Goal: Task Accomplishment & Management: Use online tool/utility

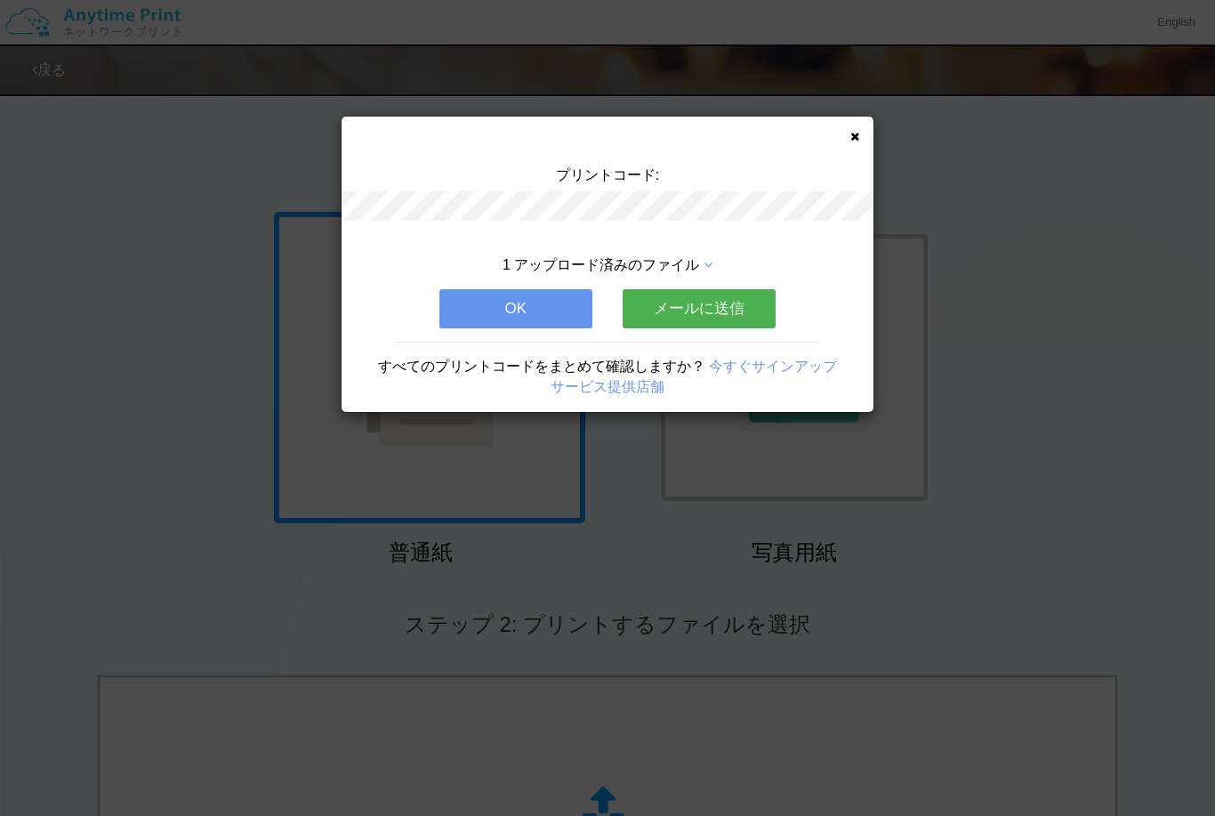
scroll to position [154, 0]
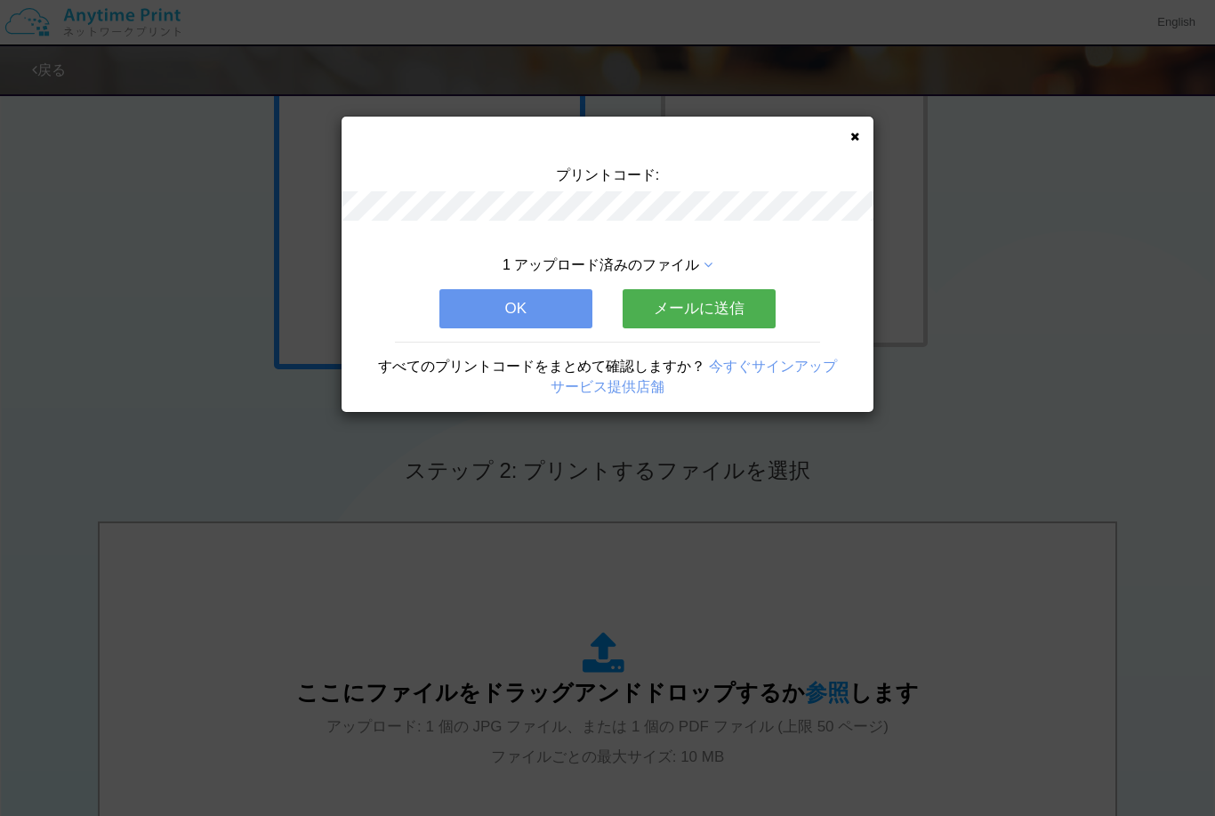
click at [542, 323] on button "OK" at bounding box center [515, 308] width 153 height 39
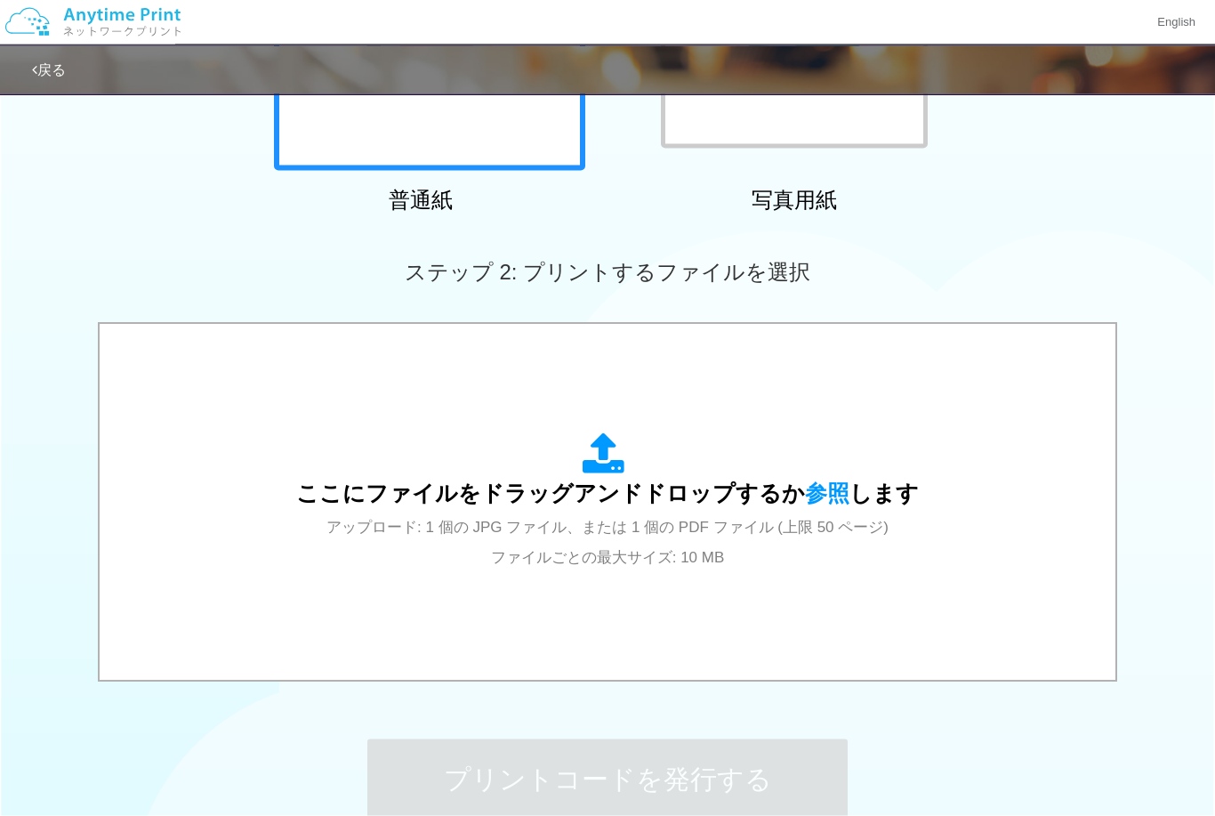
scroll to position [350, 0]
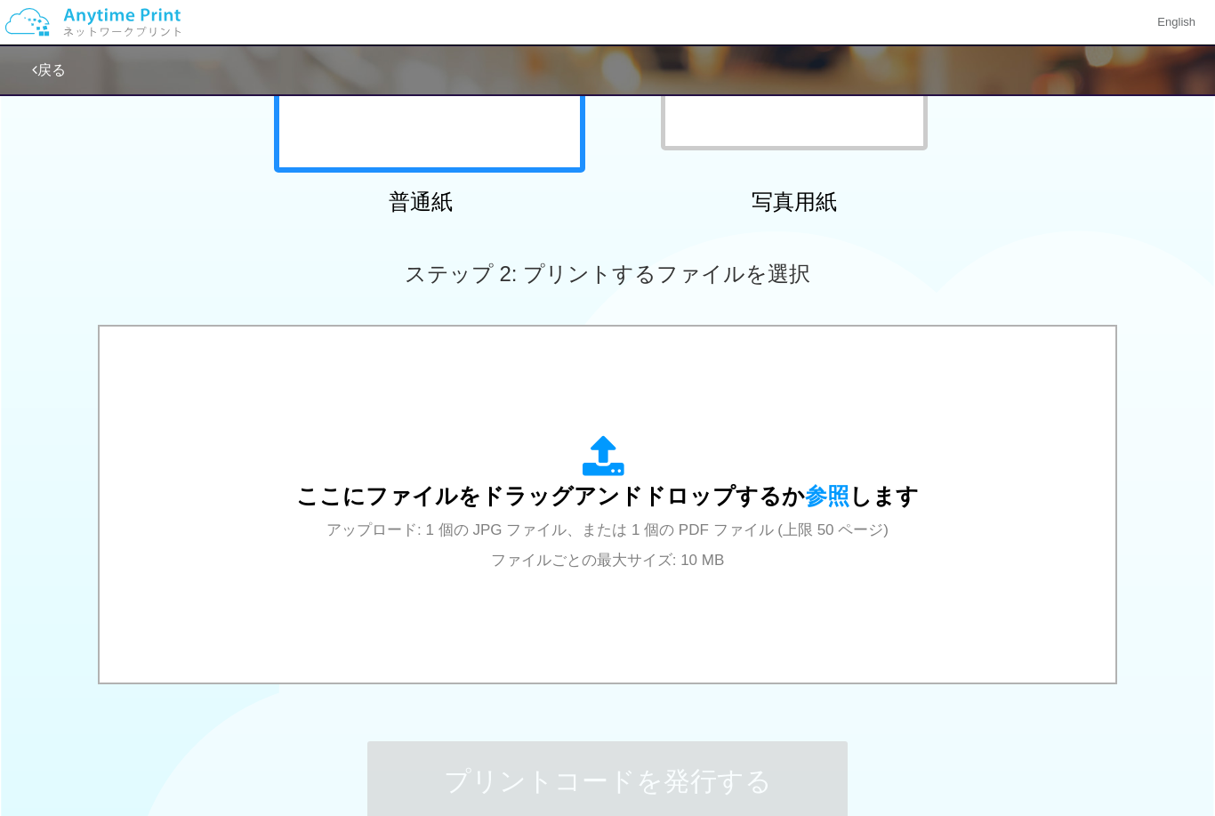
click at [576, 561] on span "アップロード: 1 個の JPG ファイル、または 1 個の PDF ファイル (上限 50 ページ) ファイルごとの最大サイズ: 10 MB" at bounding box center [607, 544] width 562 height 47
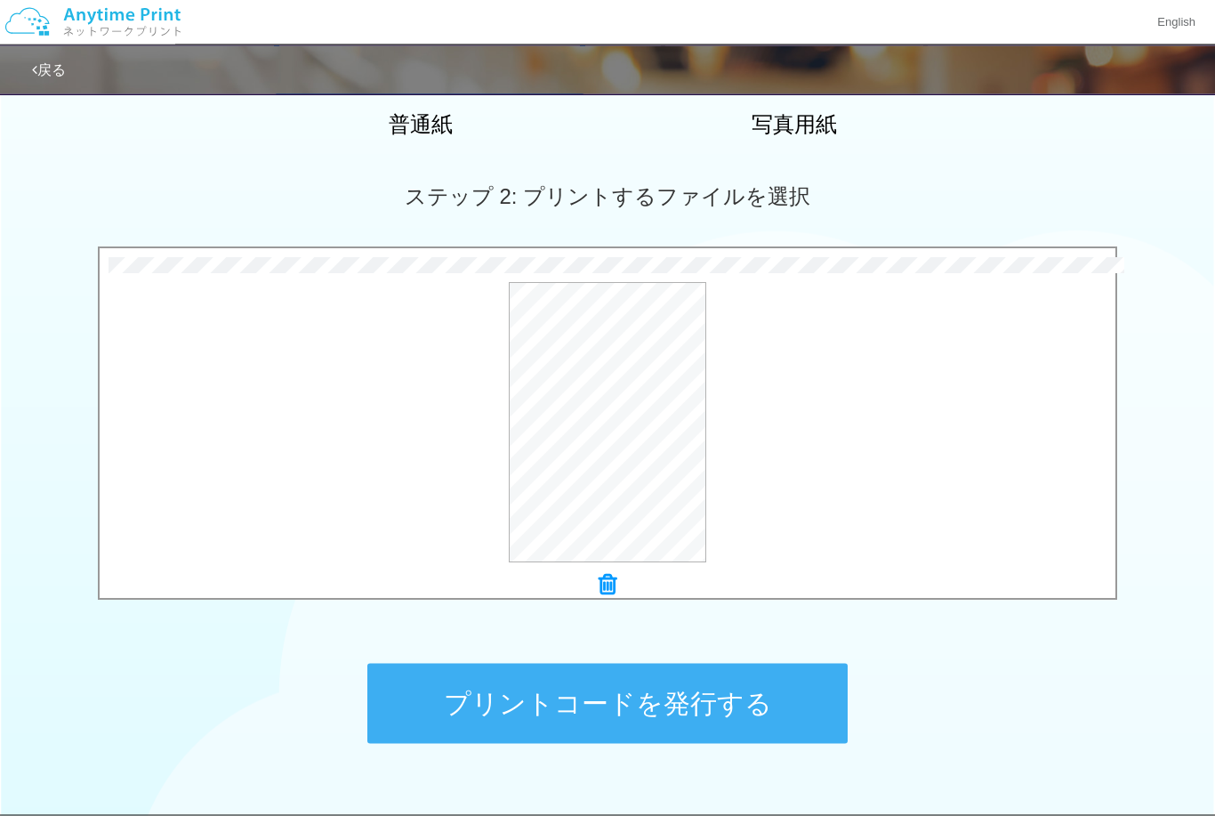
scroll to position [479, 0]
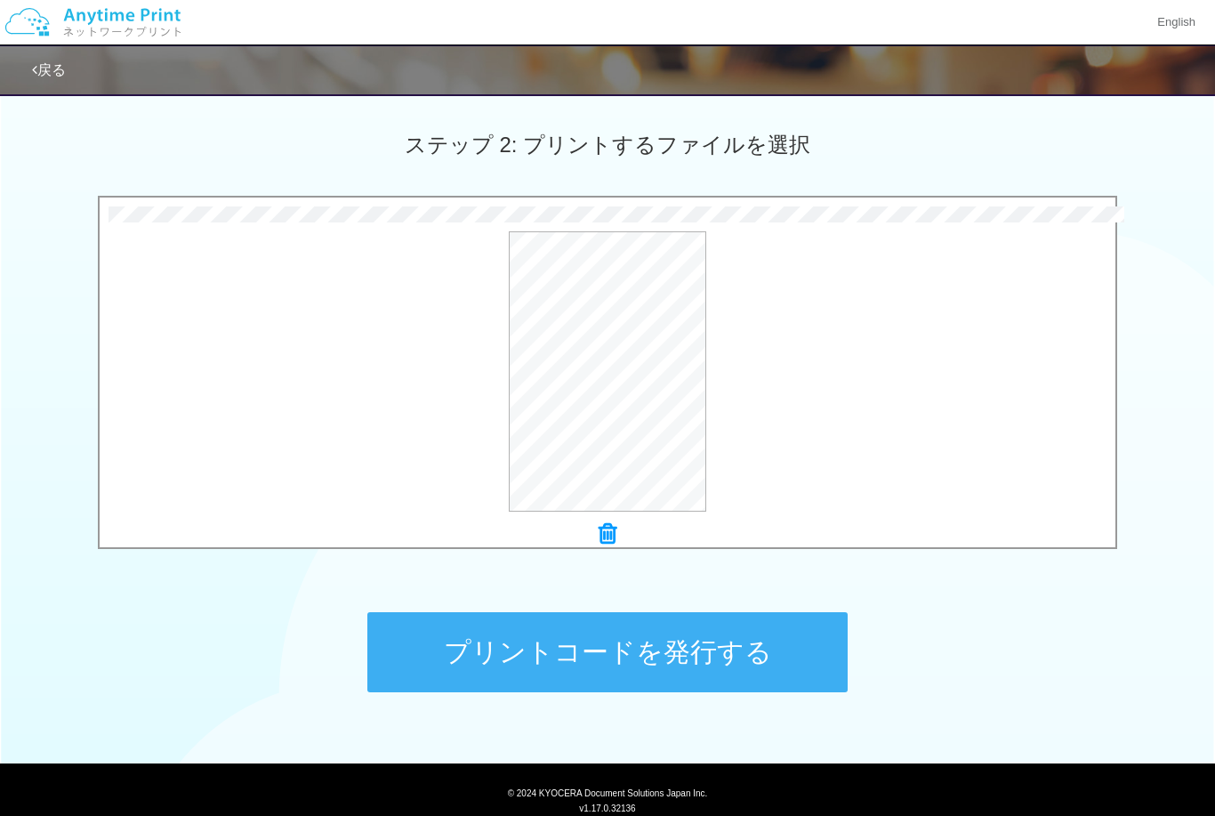
click at [765, 640] on button "プリントコードを発行する" at bounding box center [607, 652] width 480 height 80
click at [446, 647] on button "プリントコードを発行する" at bounding box center [607, 652] width 480 height 80
click at [616, 653] on button "プリントコードを発行する" at bounding box center [607, 652] width 480 height 80
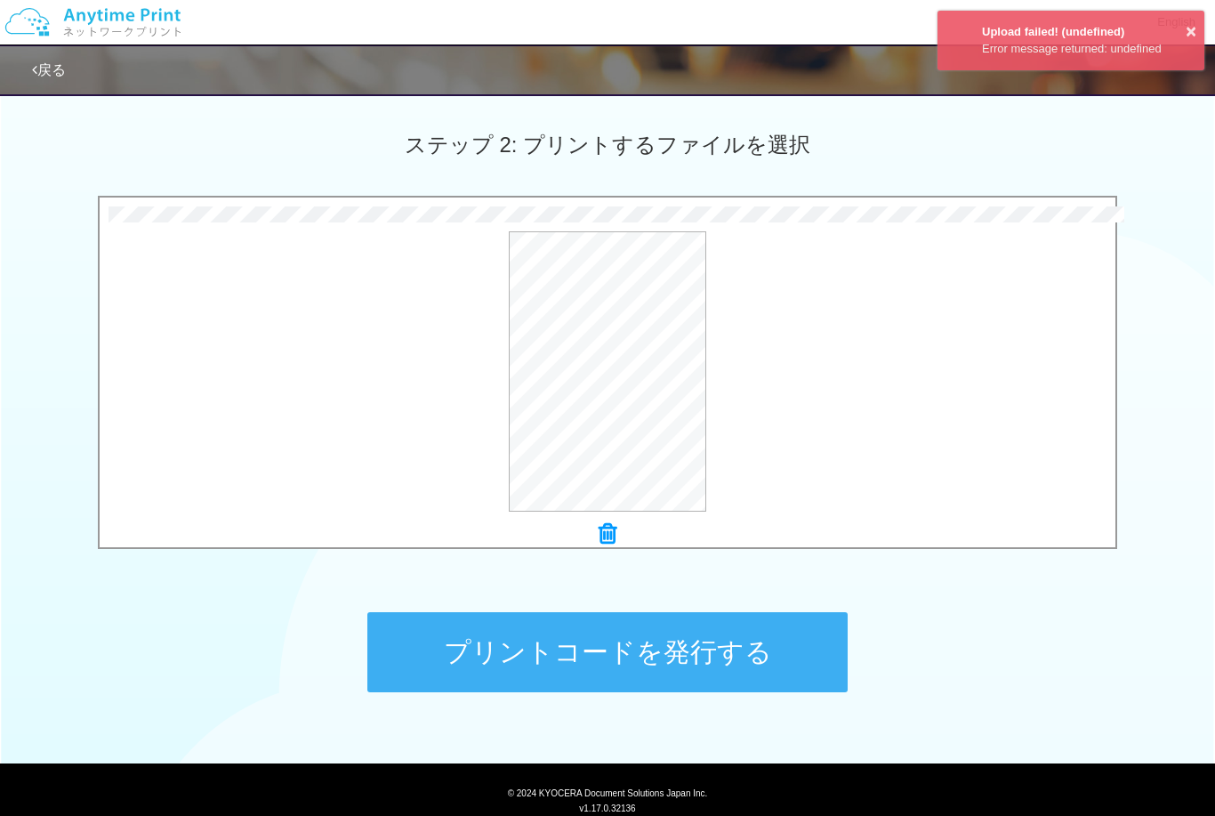
click at [607, 531] on icon at bounding box center [608, 533] width 18 height 23
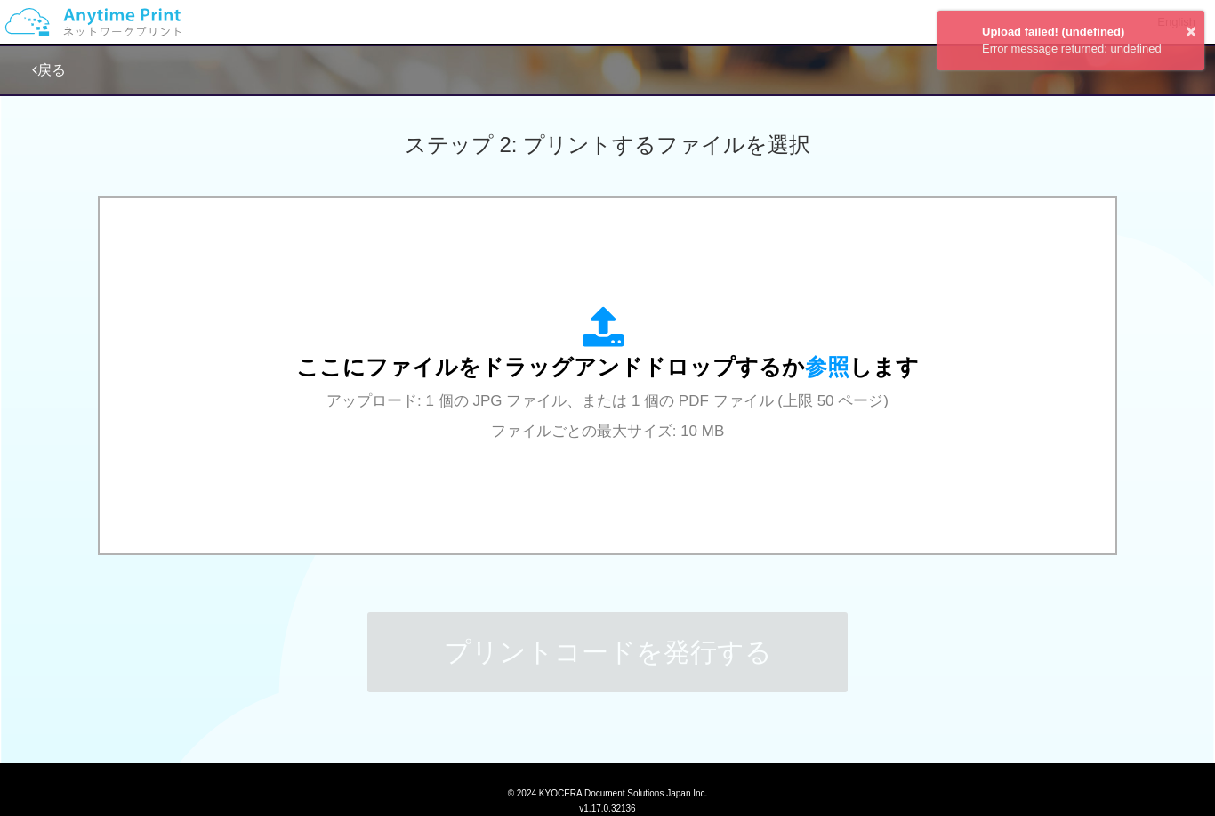
click at [652, 407] on span "アップロード: 1 個の JPG ファイル、または 1 個の PDF ファイル (上限 50 ページ) ファイルごとの最大サイズ: 10 MB" at bounding box center [607, 415] width 562 height 47
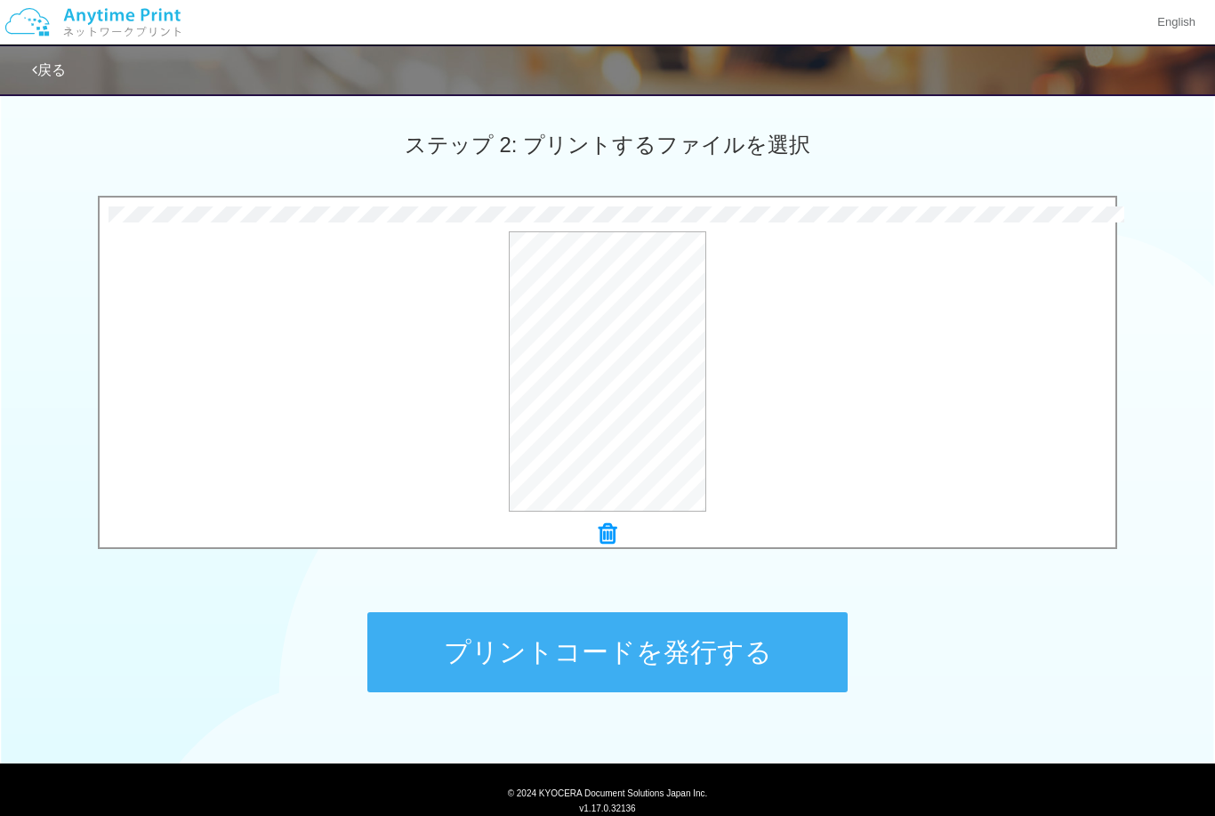
click at [653, 671] on button "プリントコードを発行する" at bounding box center [607, 652] width 480 height 80
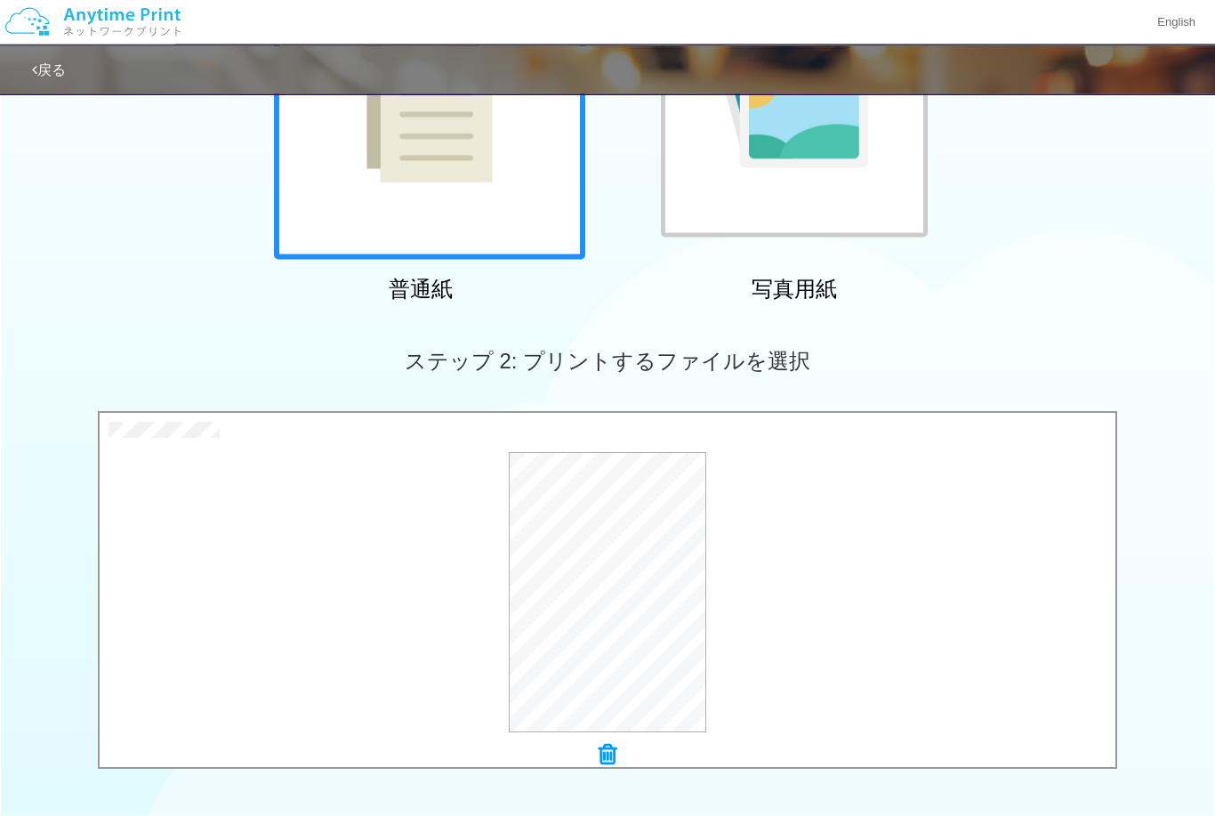
click at [607, 744] on icon at bounding box center [608, 755] width 18 height 23
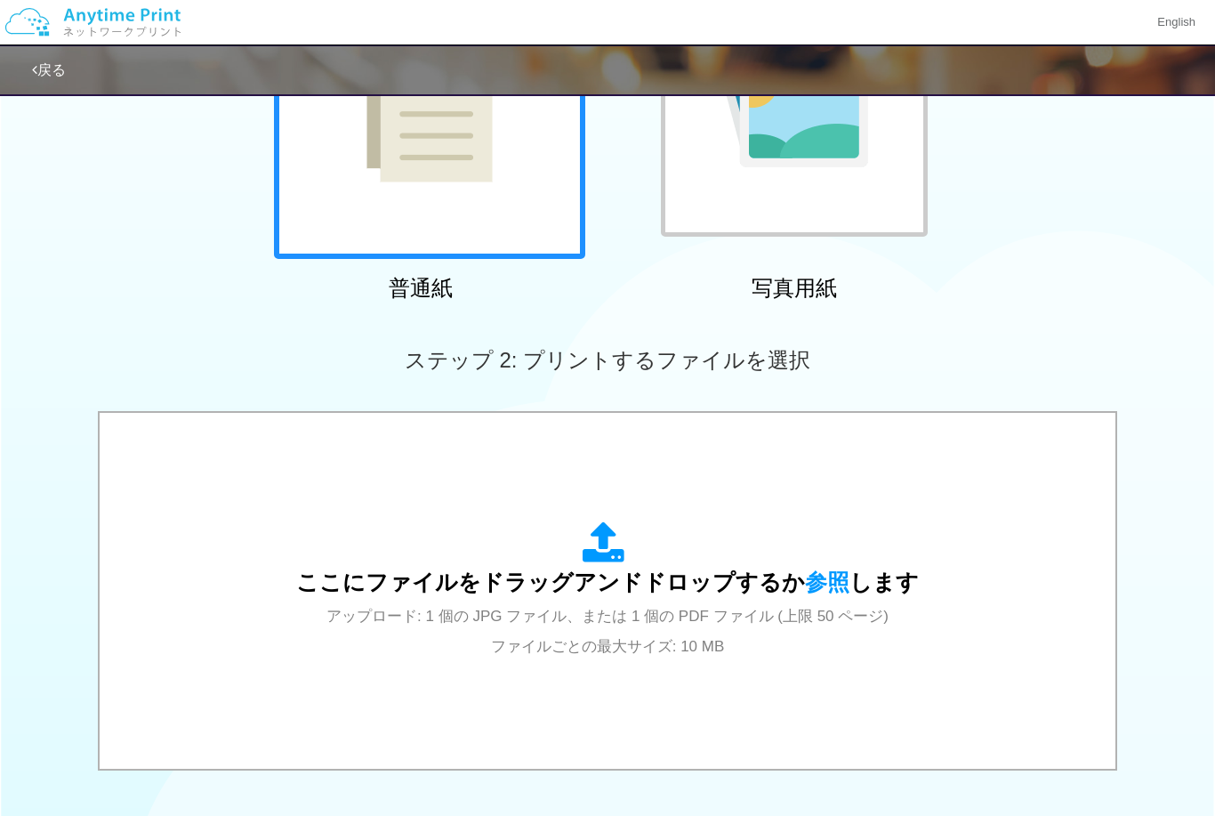
click at [630, 611] on span "アップロード: 1 個の JPG ファイル、または 1 個の PDF ファイル (上限 50 ページ) ファイルごとの最大サイズ: 10 MB" at bounding box center [607, 630] width 562 height 47
click at [668, 564] on div "ここにファイルをドラッグアンドドロップするか 参照 します アップロード: 1 個の JPG ファイル、または 1 個の PDF ファイル (上限 50 ペー…" at bounding box center [607, 590] width 623 height 139
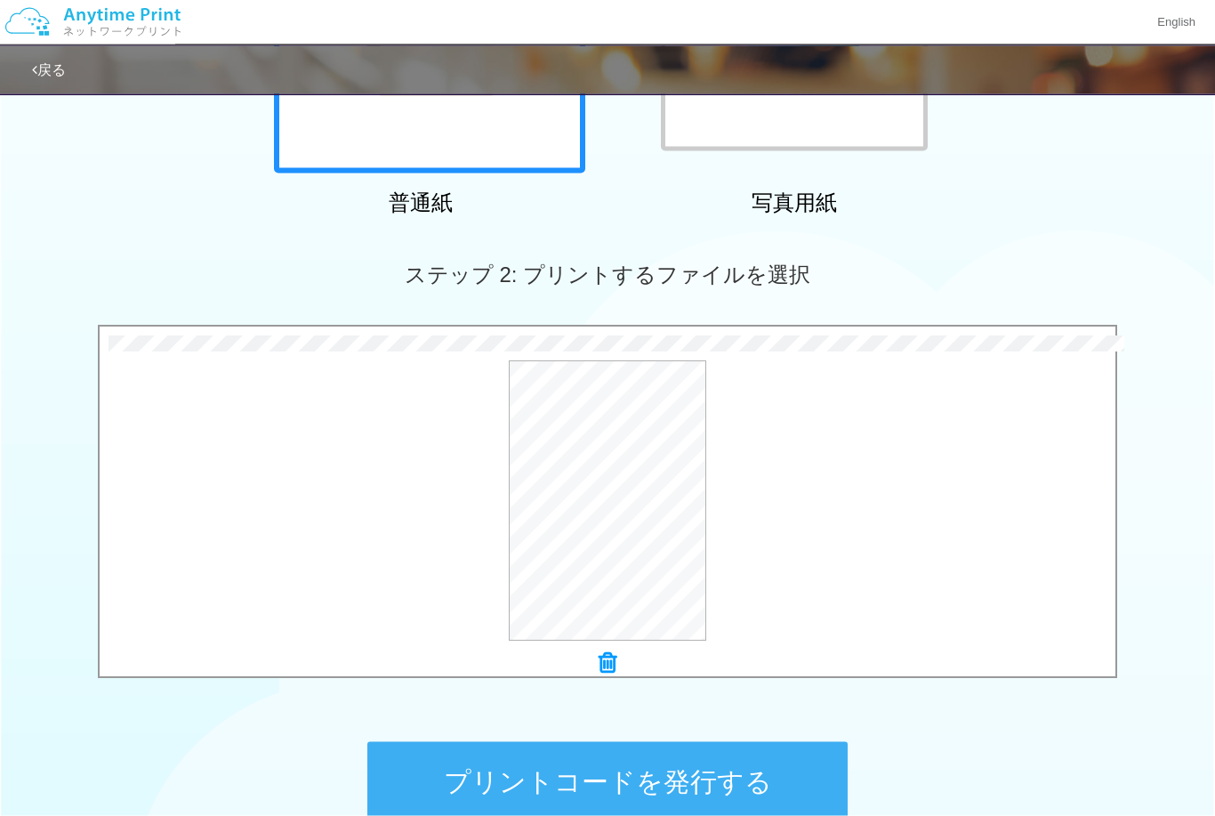
scroll to position [479, 0]
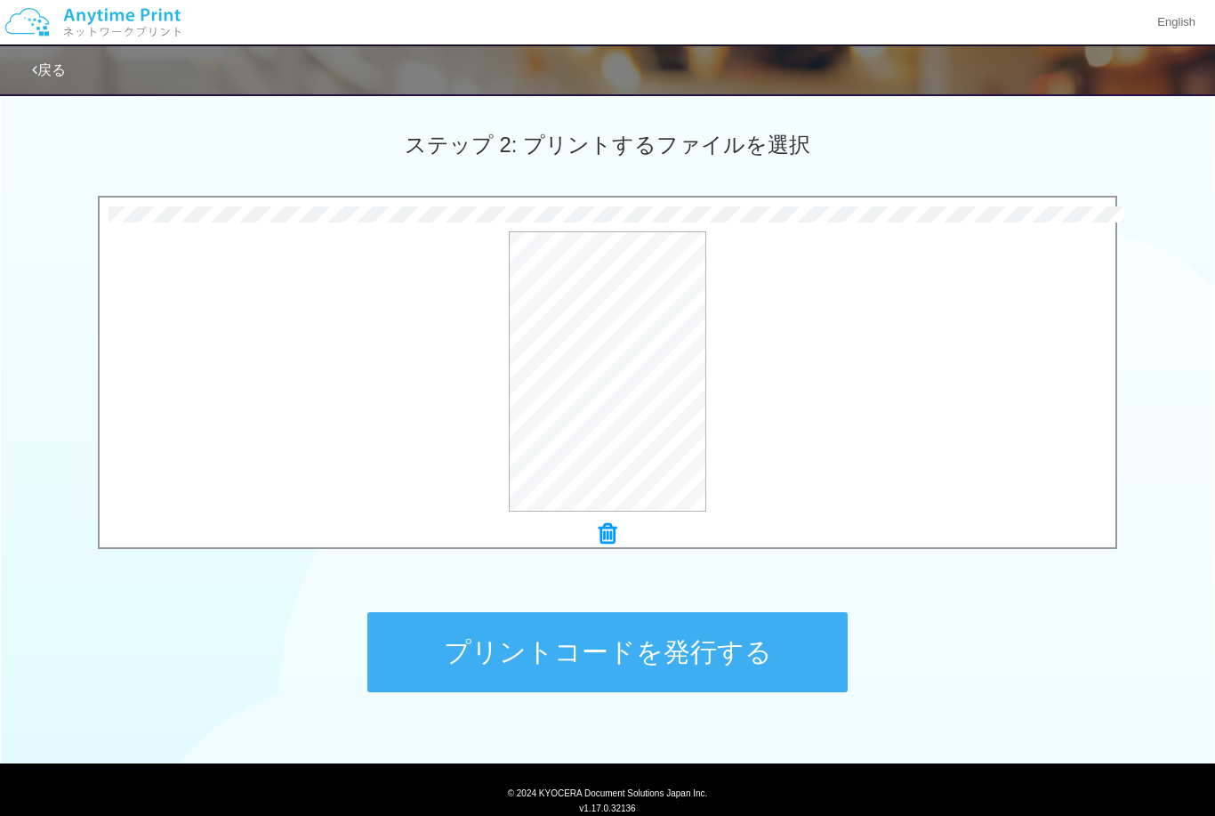
click at [758, 647] on button "プリントコードを発行する" at bounding box center [607, 652] width 480 height 80
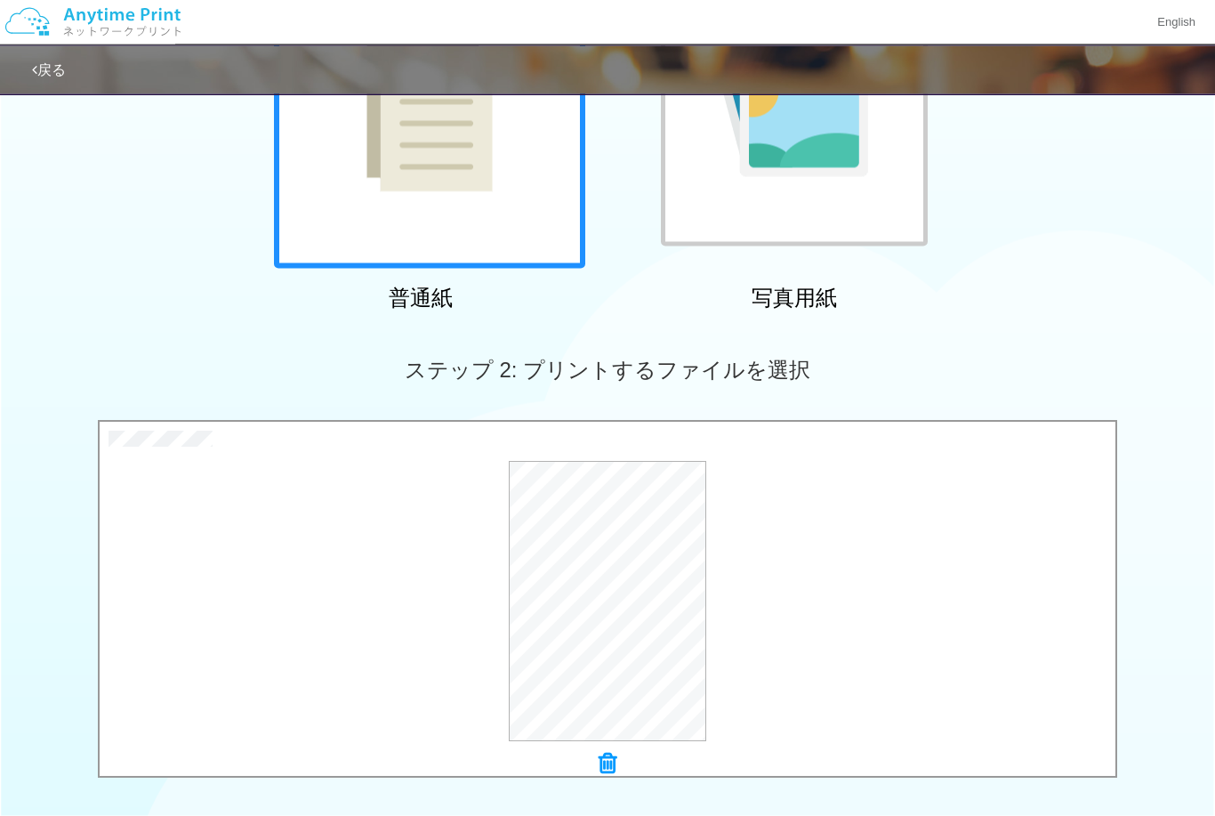
scroll to position [262, 0]
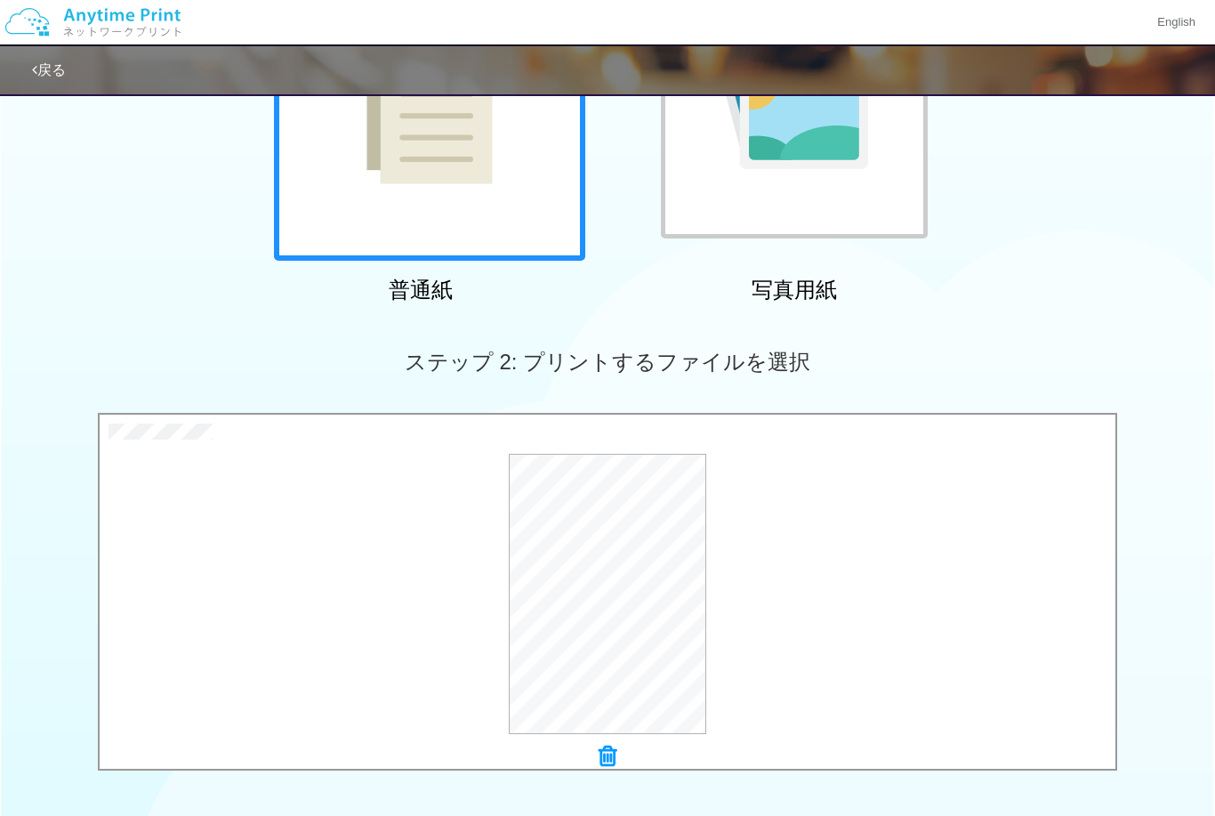
click at [597, 755] on div at bounding box center [608, 756] width 1016 height 25
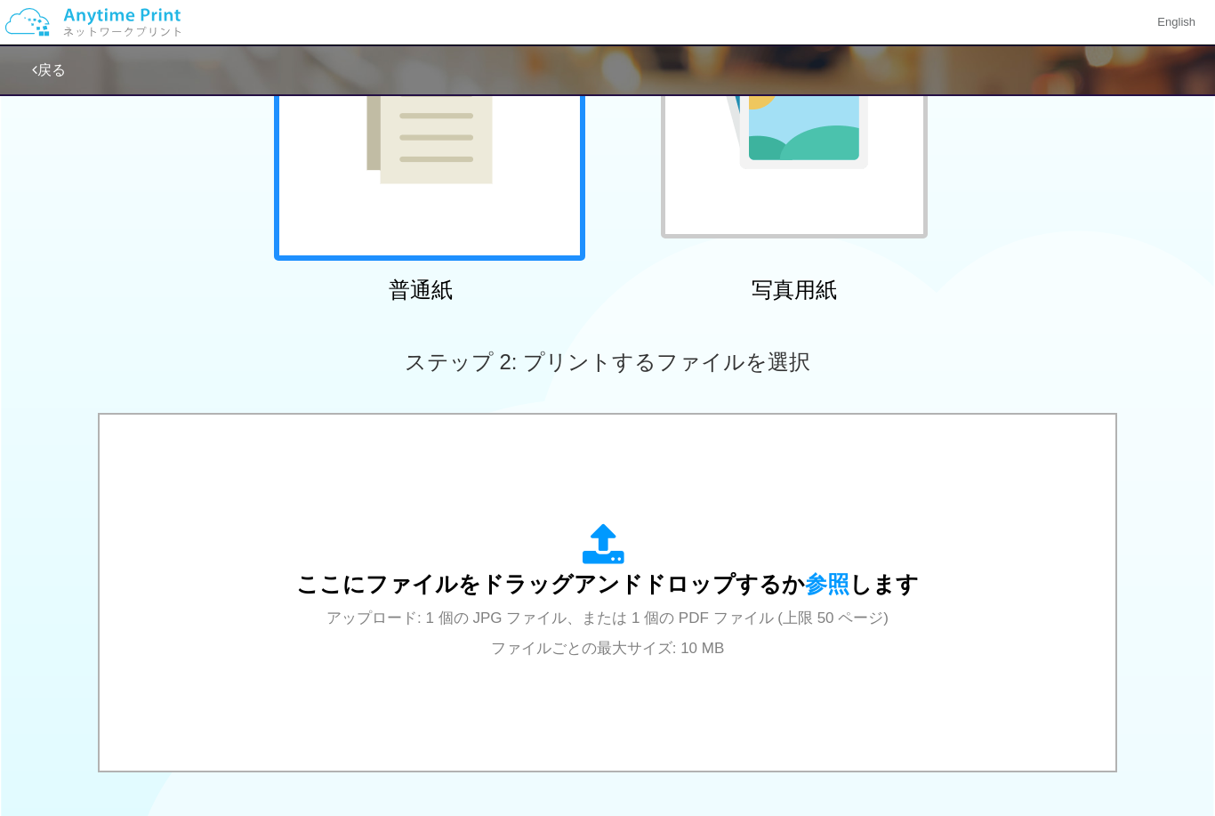
click at [639, 654] on span "アップロード: 1 個の JPG ファイル、または 1 個の PDF ファイル (上限 50 ページ) ファイルごとの最大サイズ: 10 MB" at bounding box center [607, 632] width 562 height 47
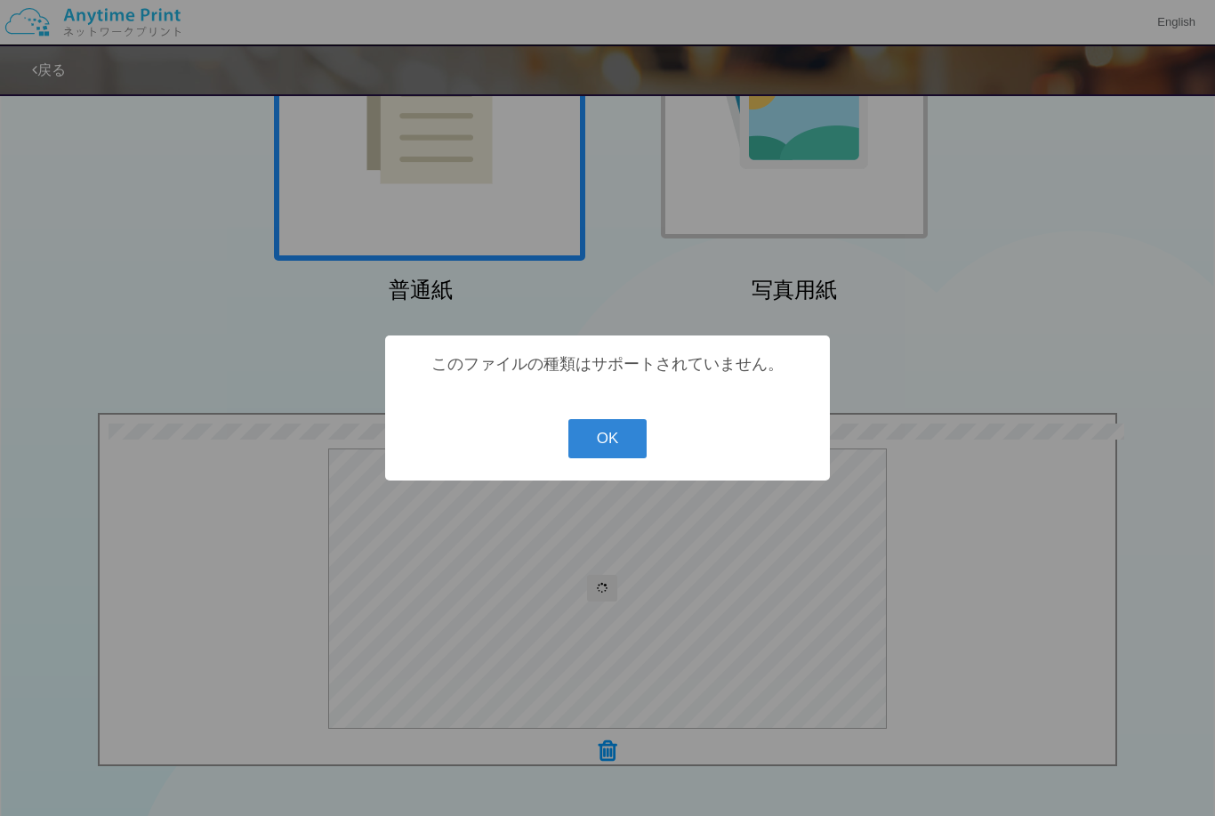
click at [606, 458] on button "OK" at bounding box center [607, 438] width 79 height 39
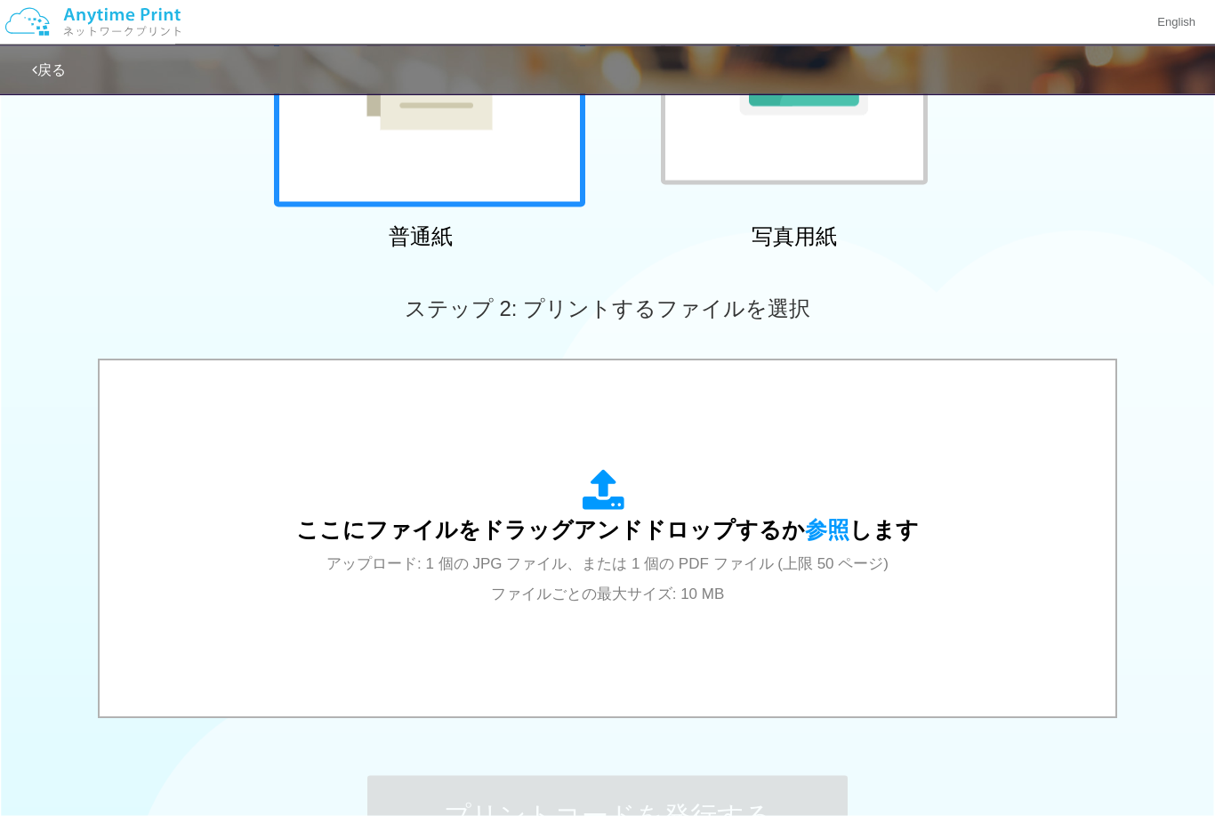
scroll to position [315, 0]
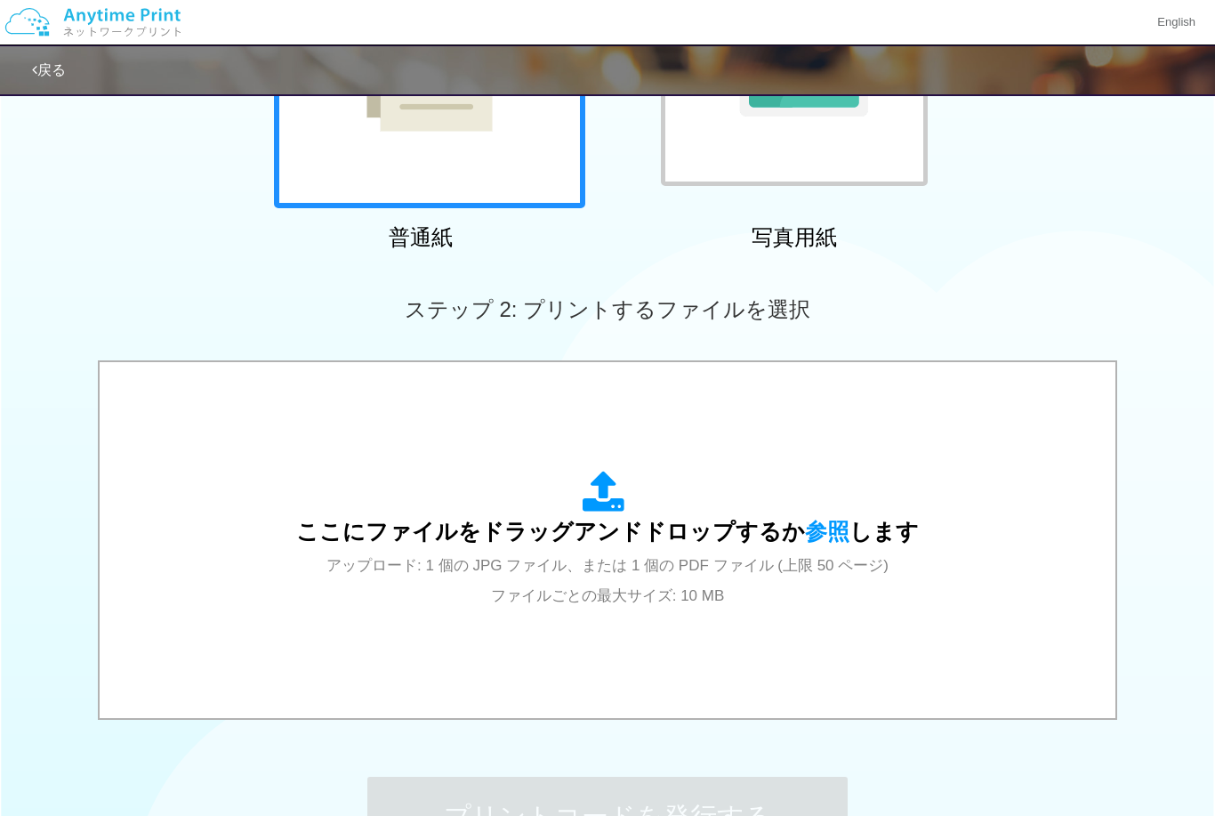
click at [611, 570] on span "アップロード: 1 個の JPG ファイル、または 1 個の PDF ファイル (上限 50 ページ) ファイルごとの最大サイズ: 10 MB" at bounding box center [607, 580] width 562 height 47
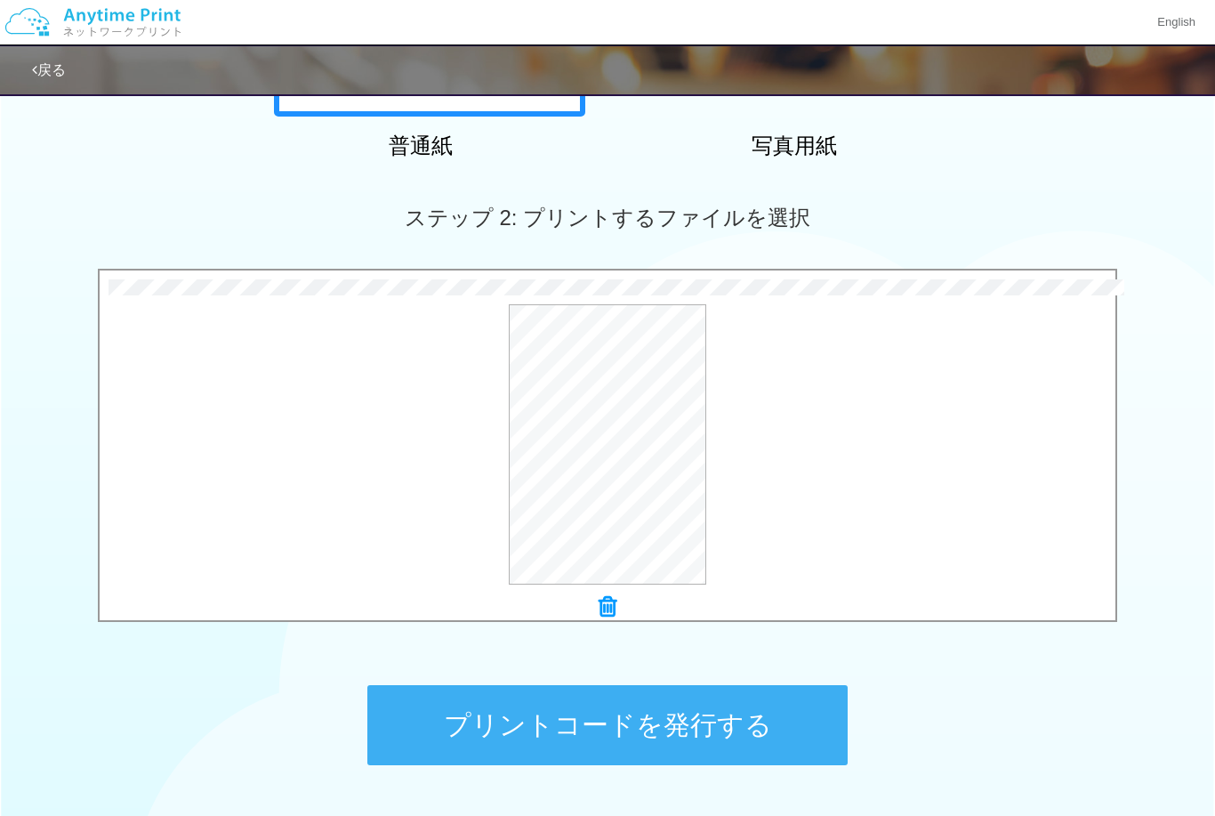
scroll to position [479, 0]
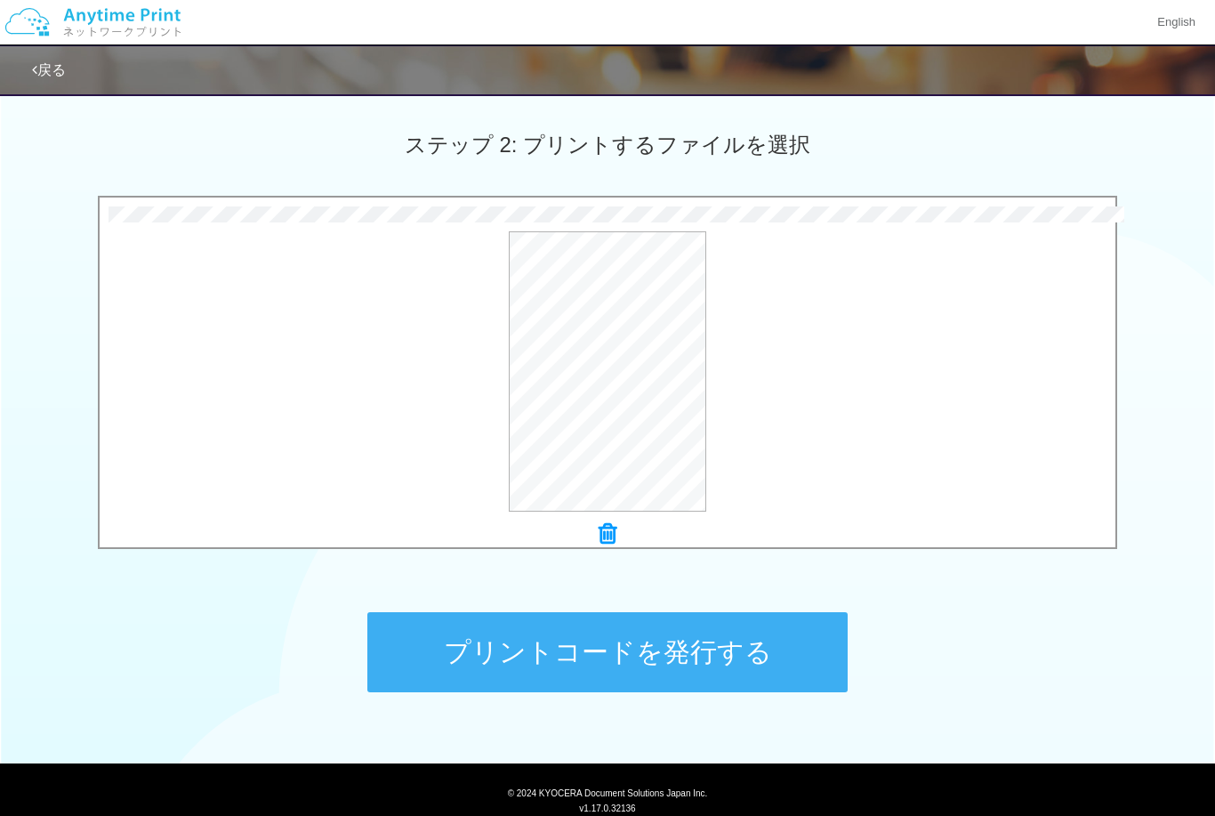
click at [776, 646] on button "プリントコードを発行する" at bounding box center [607, 652] width 480 height 80
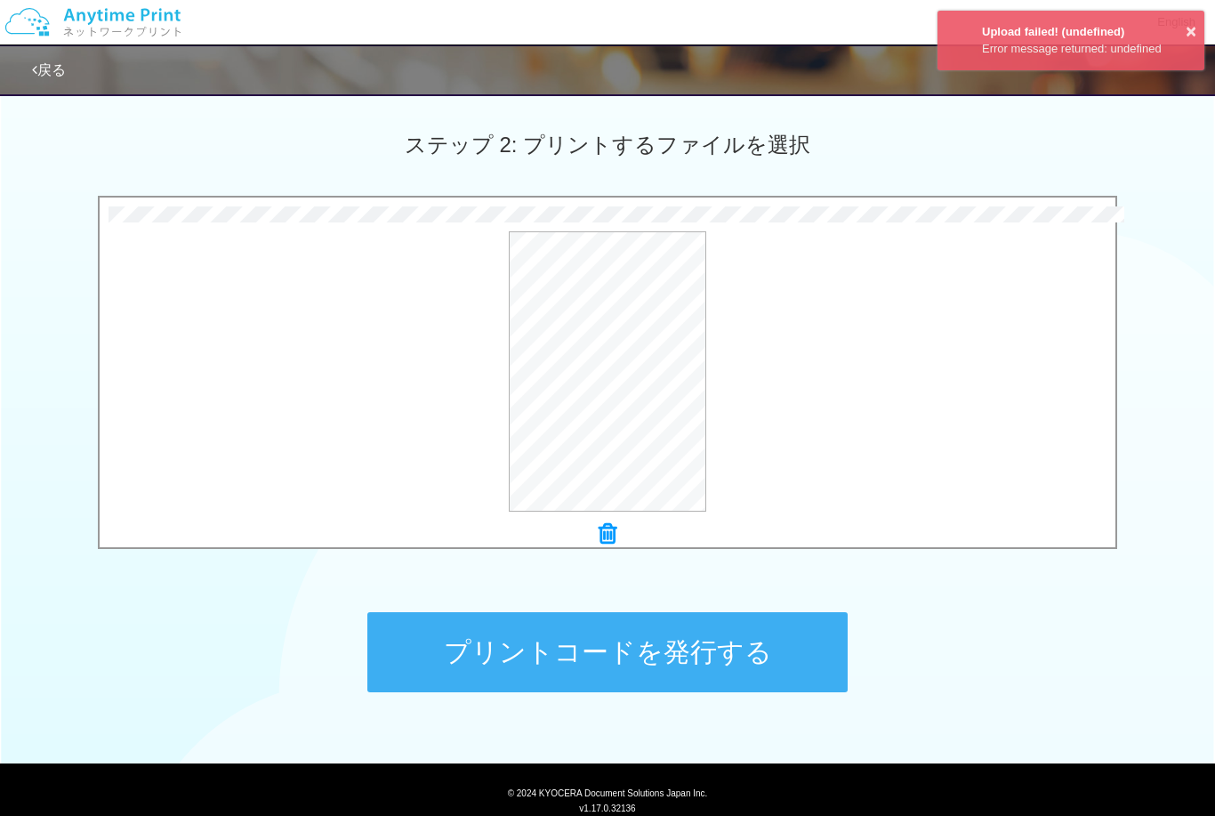
click at [772, 647] on button "プリントコードを発行する" at bounding box center [607, 652] width 480 height 80
click at [758, 651] on button "プリントコードを発行する" at bounding box center [607, 652] width 480 height 80
click at [763, 642] on button "プリントコードを発行する" at bounding box center [607, 652] width 480 height 80
click at [767, 639] on button "プリントコードを発行する" at bounding box center [607, 652] width 480 height 80
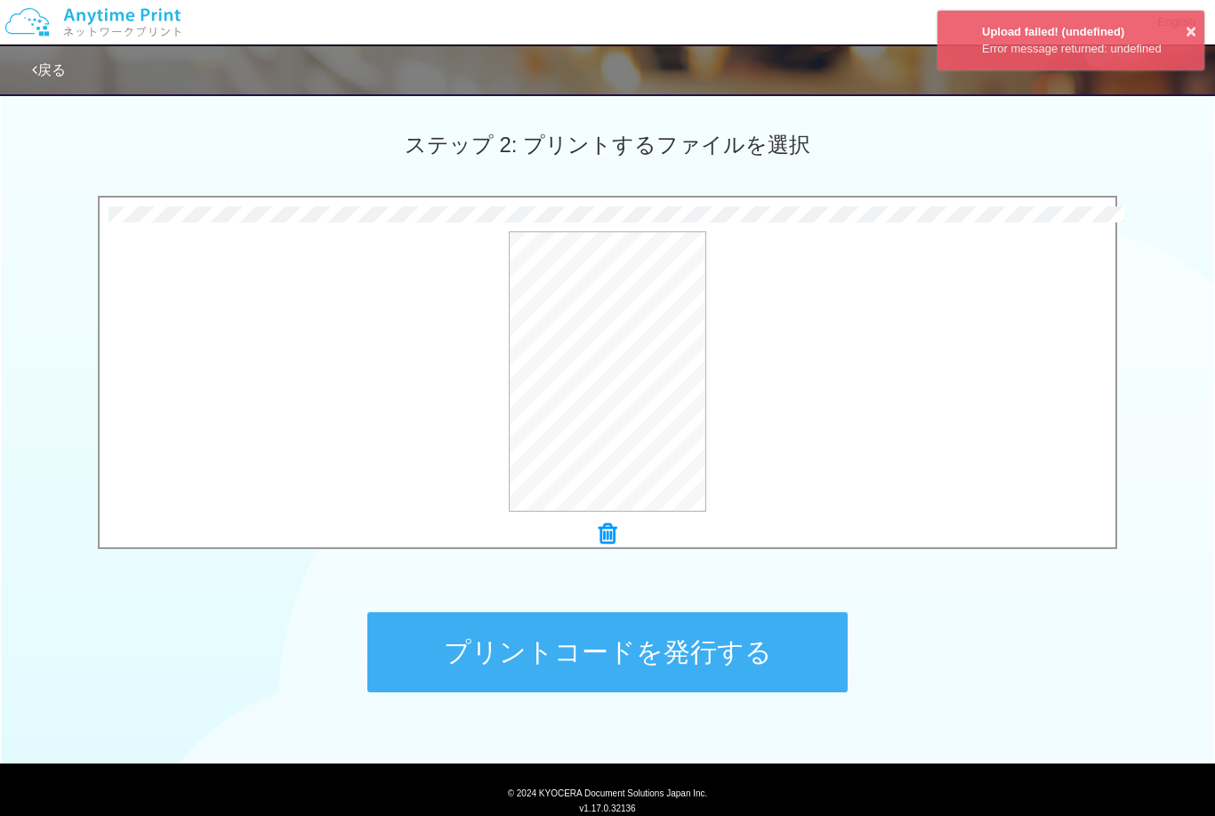
click at [773, 638] on button "プリントコードを発行する" at bounding box center [607, 652] width 480 height 80
click at [776, 645] on button "プリントコードを発行する" at bounding box center [607, 652] width 480 height 80
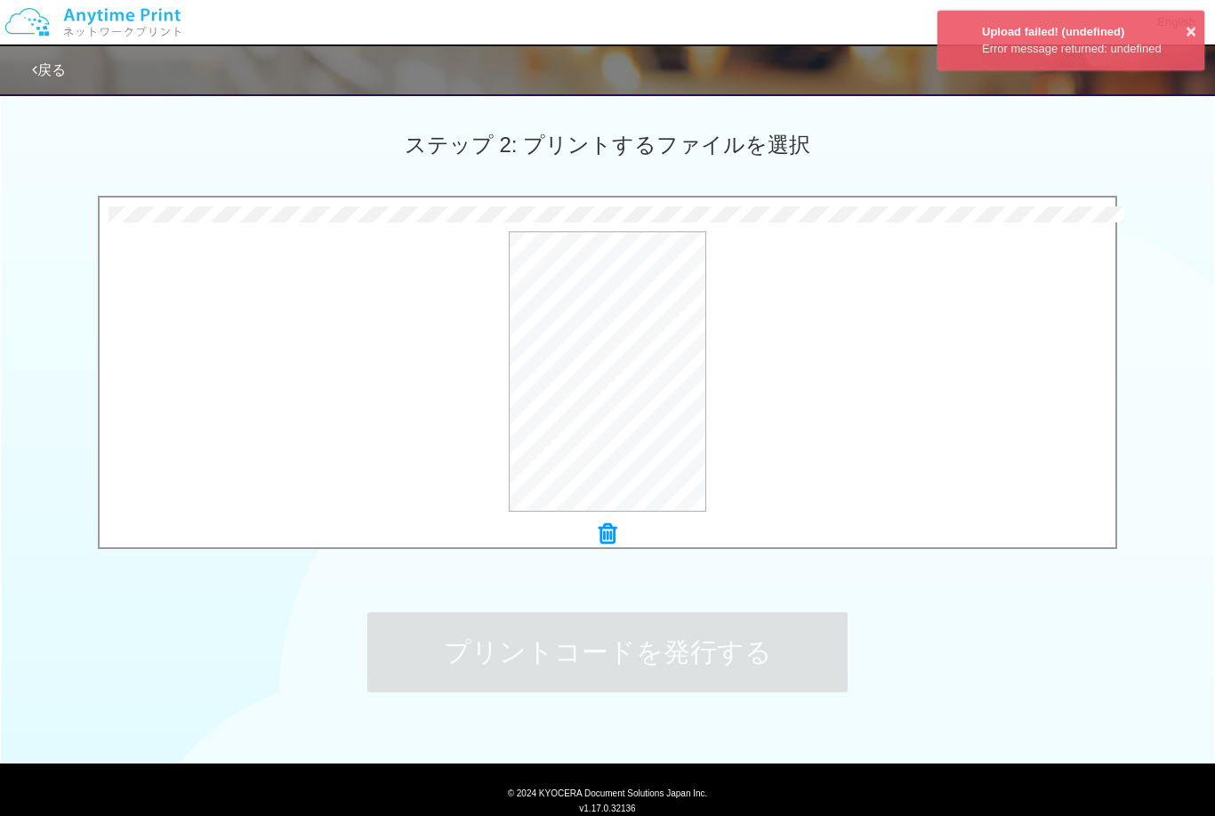
click at [776, 650] on button "プリントコードを発行する" at bounding box center [607, 652] width 480 height 80
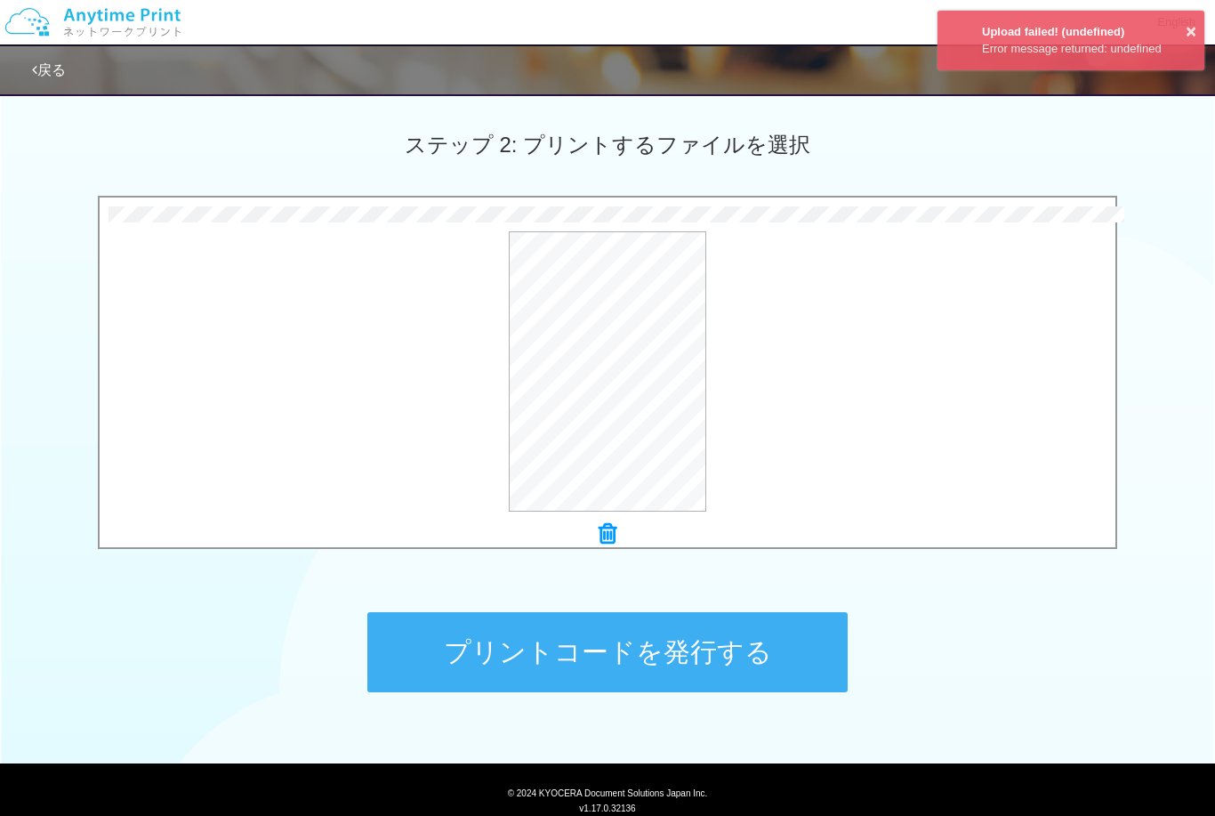
click at [778, 648] on button "プリントコードを発行する" at bounding box center [607, 652] width 480 height 80
click at [781, 647] on button "プリントコードを発行する" at bounding box center [607, 652] width 480 height 80
click at [784, 650] on button "プリントコードを発行する" at bounding box center [607, 652] width 480 height 80
click at [785, 654] on button "プリントコードを発行する" at bounding box center [607, 652] width 480 height 80
click at [788, 654] on button "プリントコードを発行する" at bounding box center [607, 652] width 480 height 80
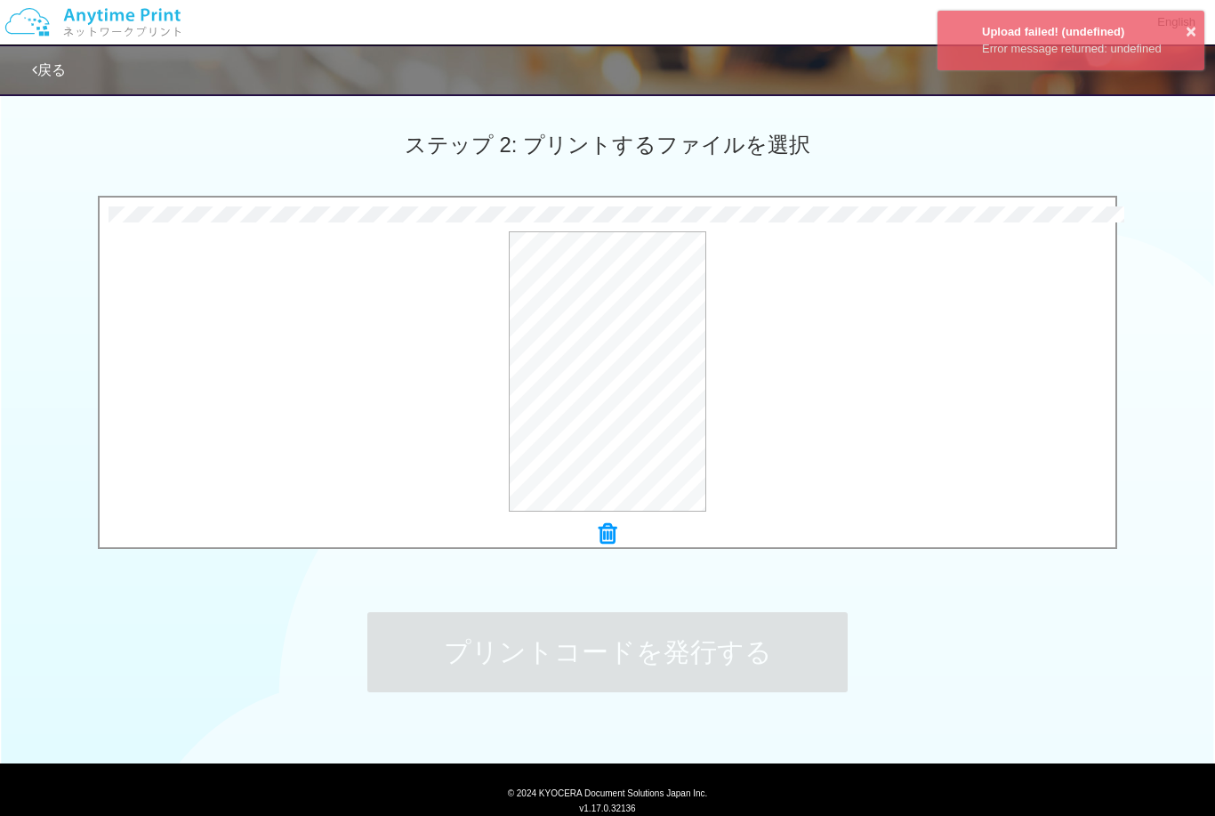
click at [784, 650] on button "プリントコードを発行する" at bounding box center [607, 652] width 480 height 80
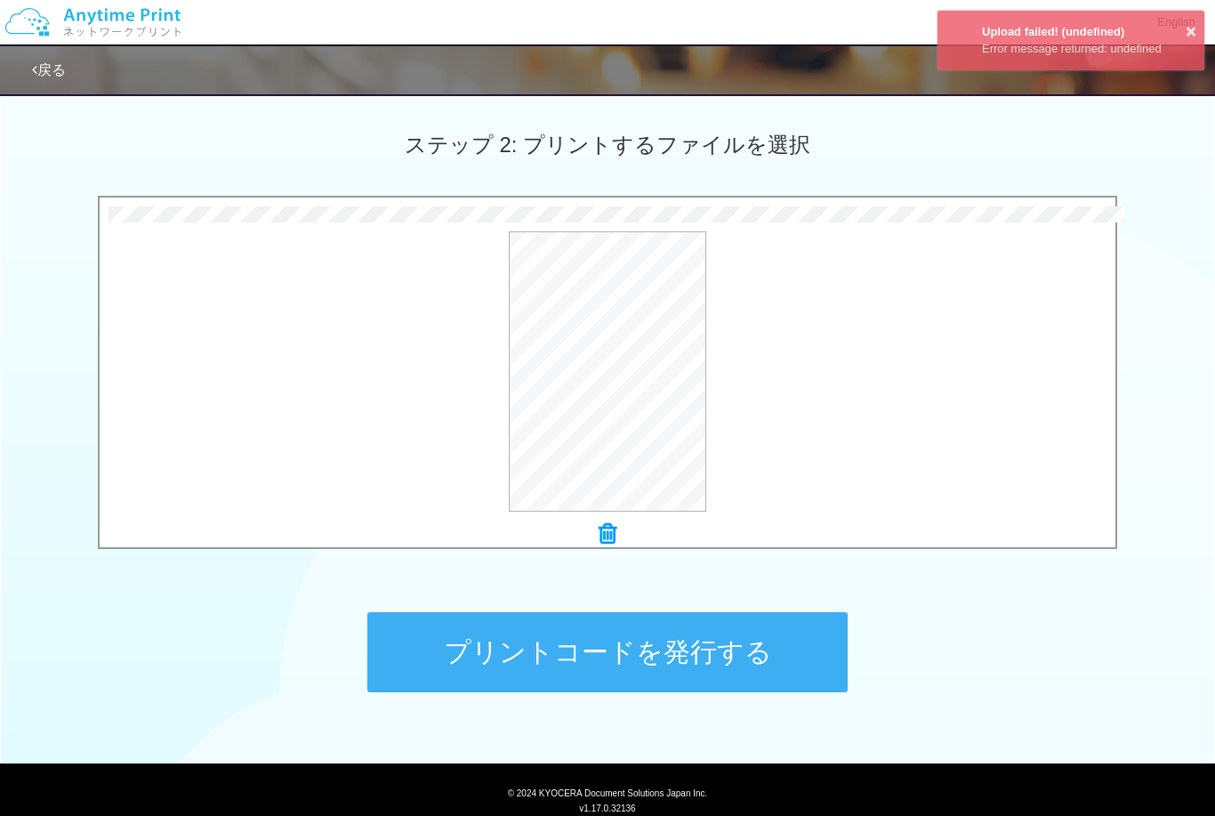
click at [785, 651] on button "プリントコードを発行する" at bounding box center [607, 652] width 480 height 80
click at [783, 650] on button "プリントコードを発行する" at bounding box center [607, 652] width 480 height 80
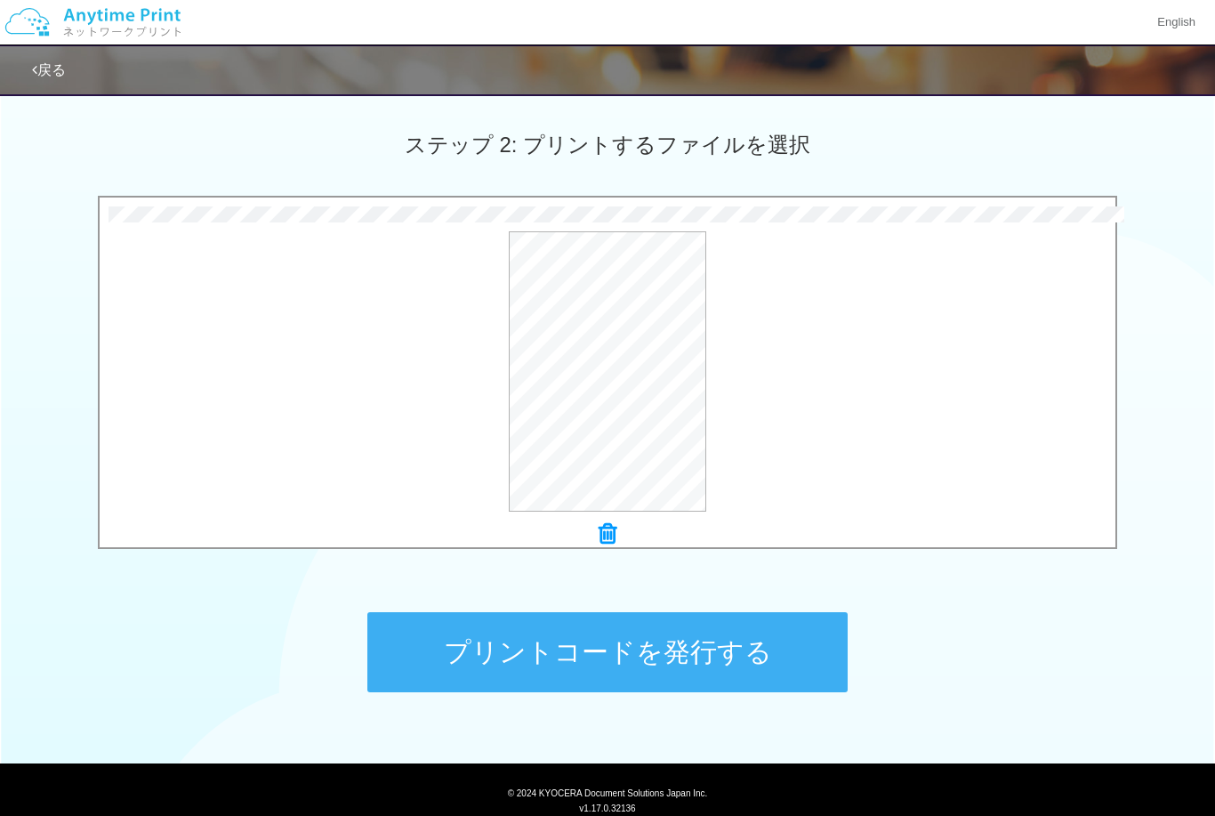
click at [642, 661] on button "プリントコードを発行する" at bounding box center [607, 652] width 480 height 80
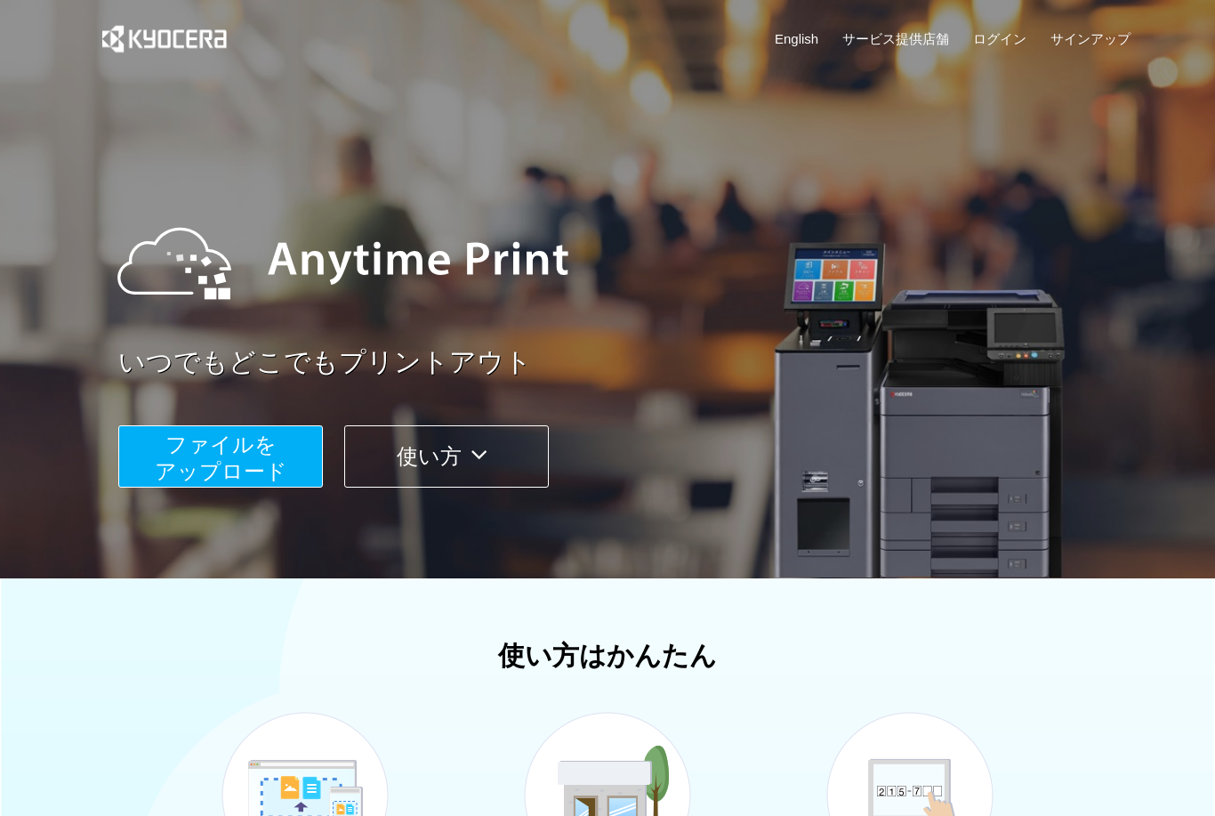
click at [174, 452] on span "ファイルを ​​アップロード" at bounding box center [221, 457] width 133 height 51
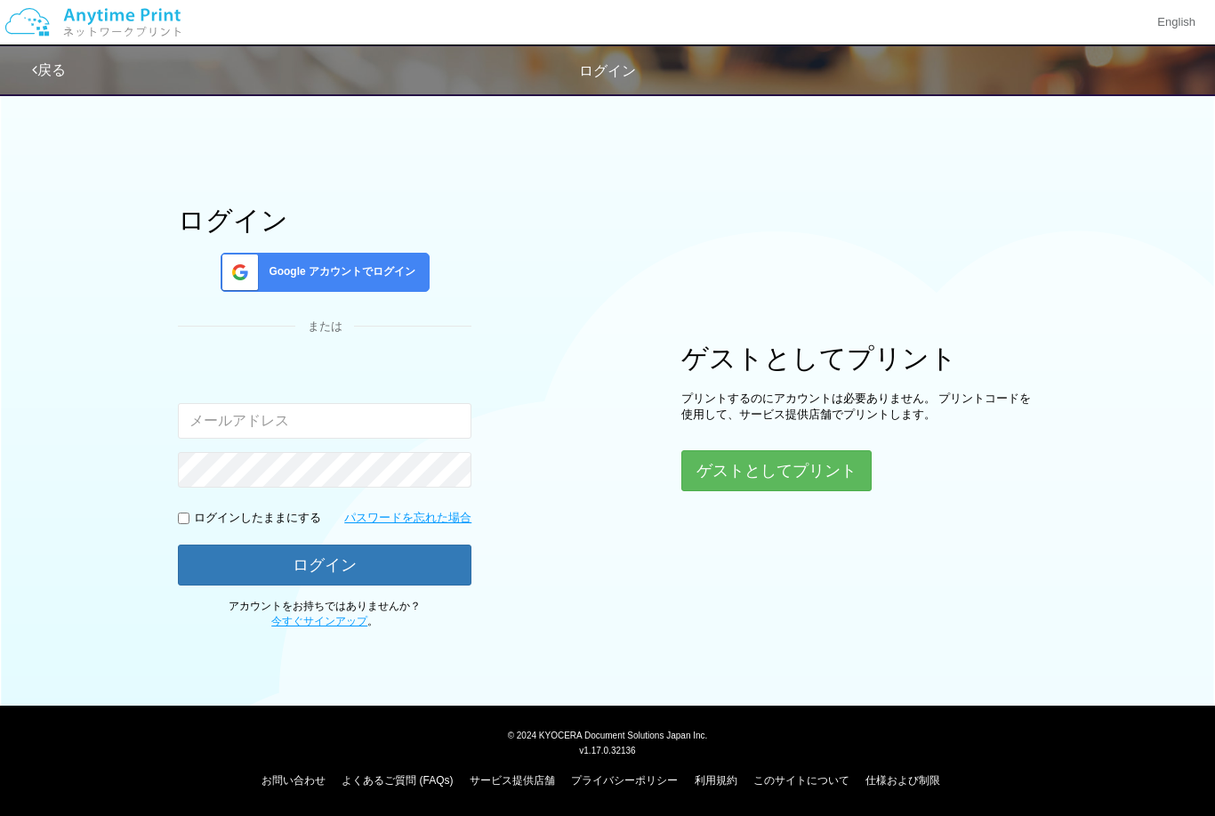
click at [775, 461] on button "ゲストとしてプリント" at bounding box center [776, 470] width 190 height 41
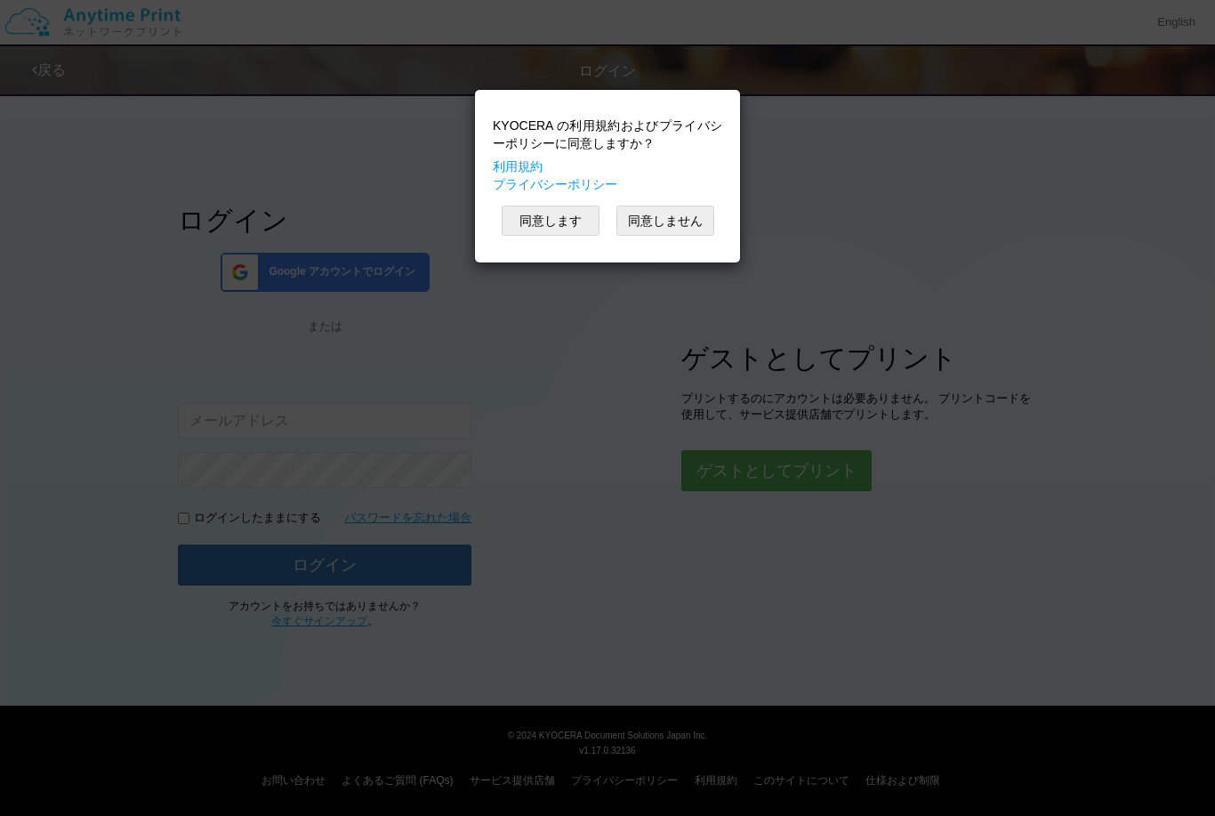
click at [563, 189] on link "プライバシーポリシー" at bounding box center [555, 184] width 125 height 14
click at [572, 201] on div "KYOCERA の利用規約およびプライバシーポリシーに同意しますか？ 利用規約 プライバシーポリシー 同意します 同意しません" at bounding box center [607, 176] width 247 height 155
click at [569, 210] on button "同意します" at bounding box center [551, 220] width 98 height 30
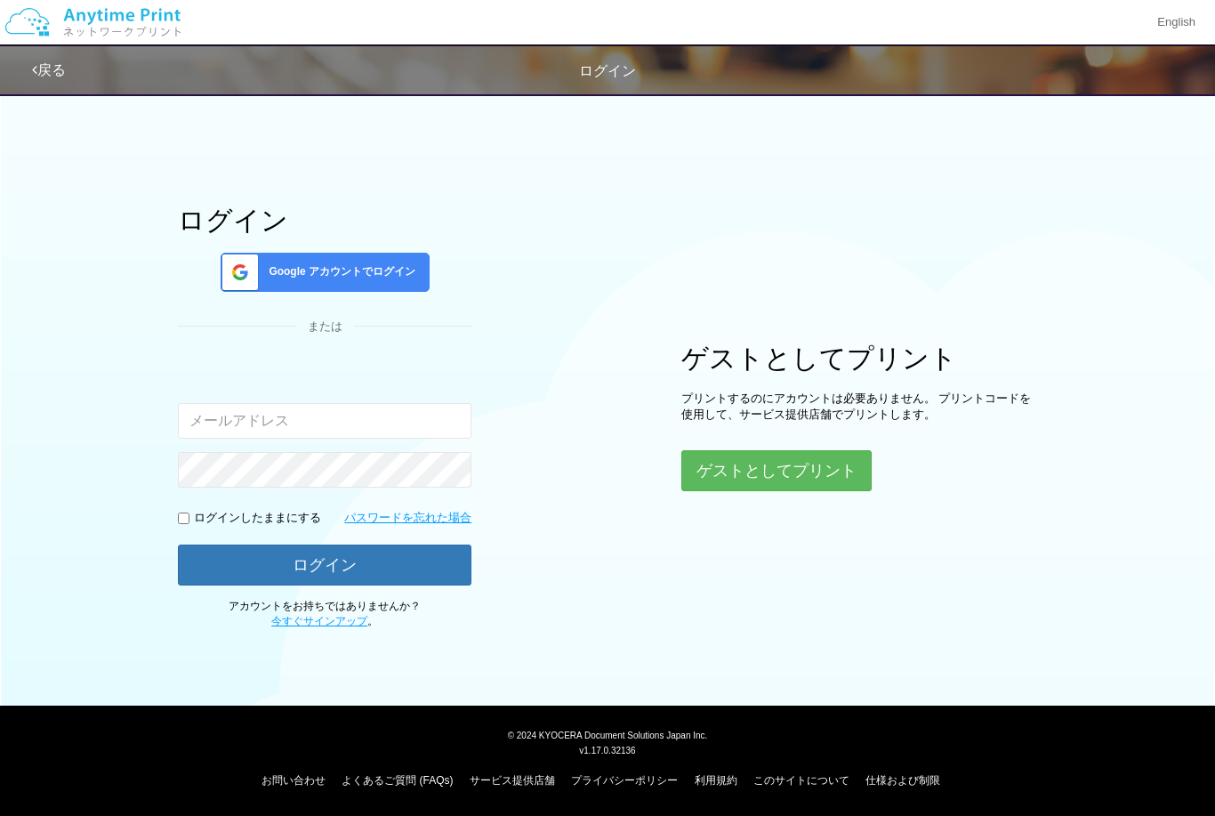
click at [760, 471] on button "ゲストとしてプリント" at bounding box center [776, 470] width 190 height 41
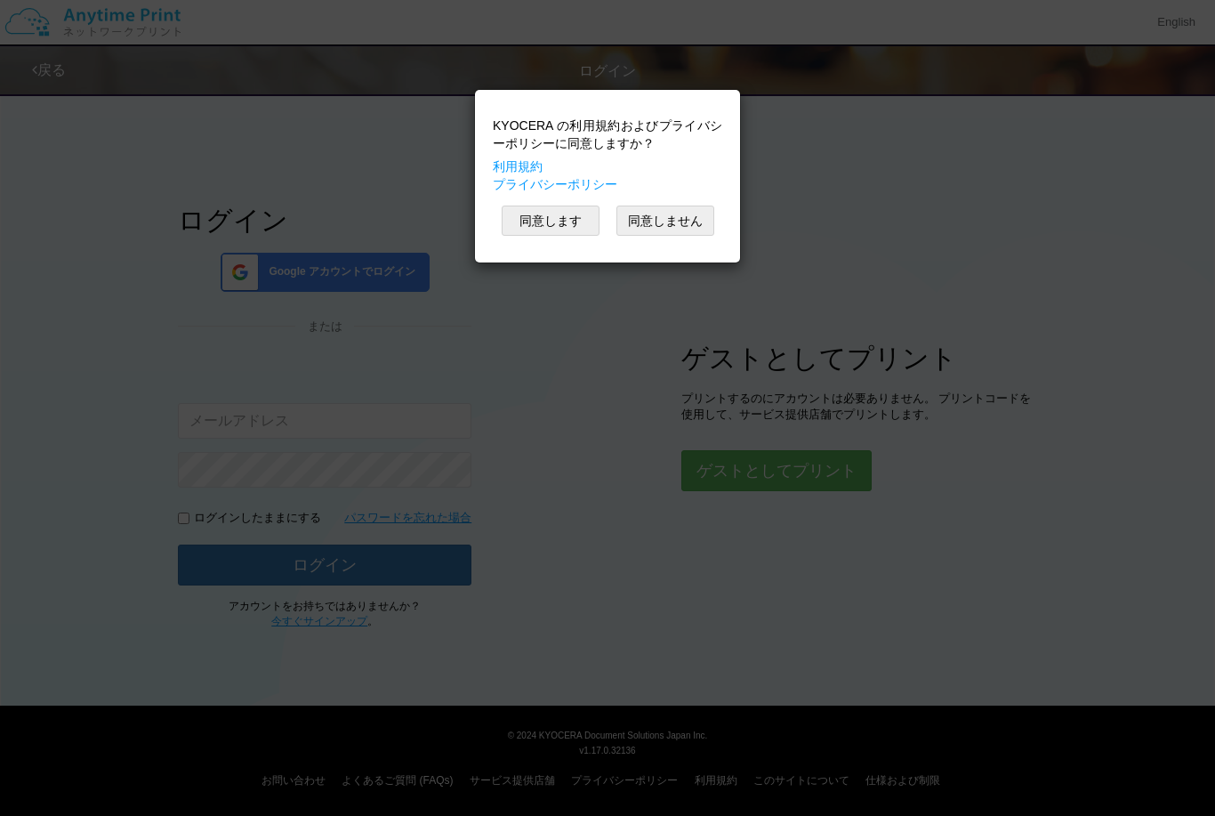
click at [560, 217] on button "同意します" at bounding box center [551, 220] width 98 height 30
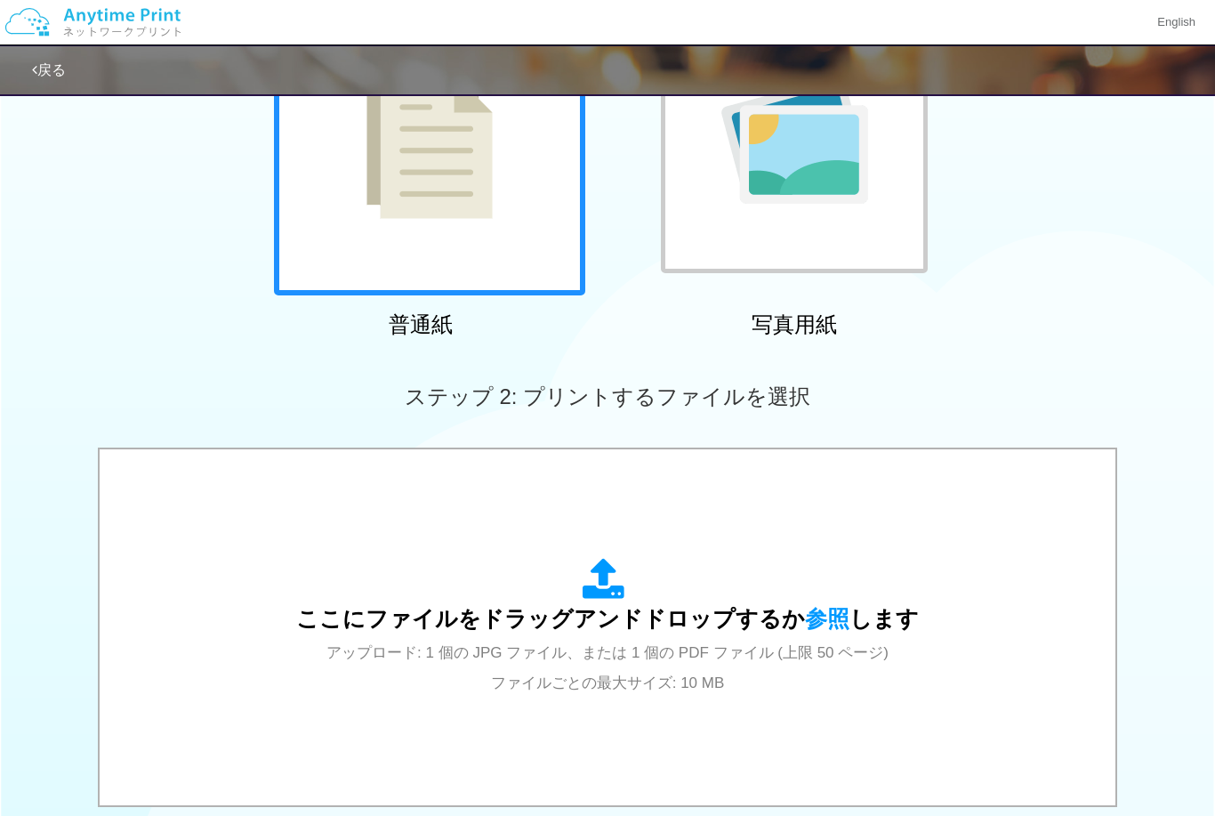
scroll to position [237, 0]
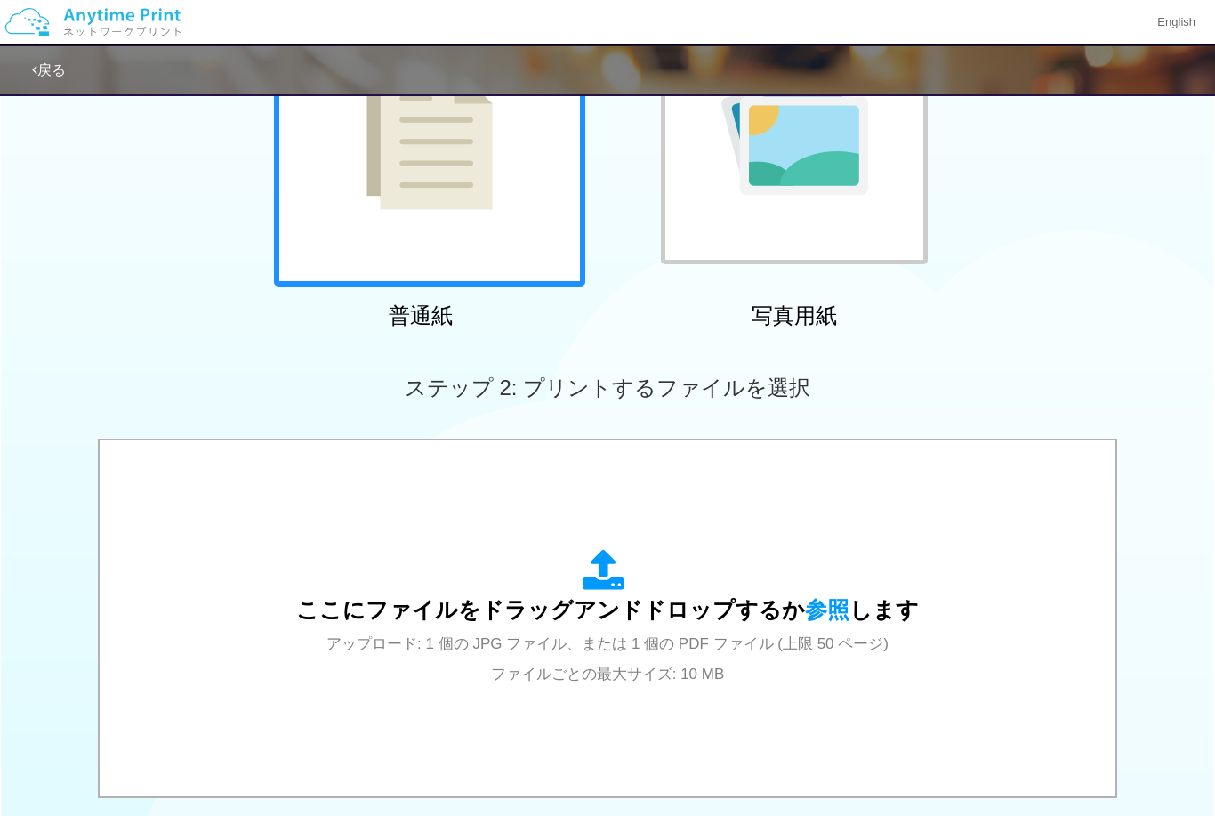
click at [615, 622] on div "ここにファイルをドラッグアンドドロップするか 参照 します アップロード: 1 個の JPG ファイル、または 1 個の PDF ファイル (上限 50 ペー…" at bounding box center [607, 618] width 623 height 139
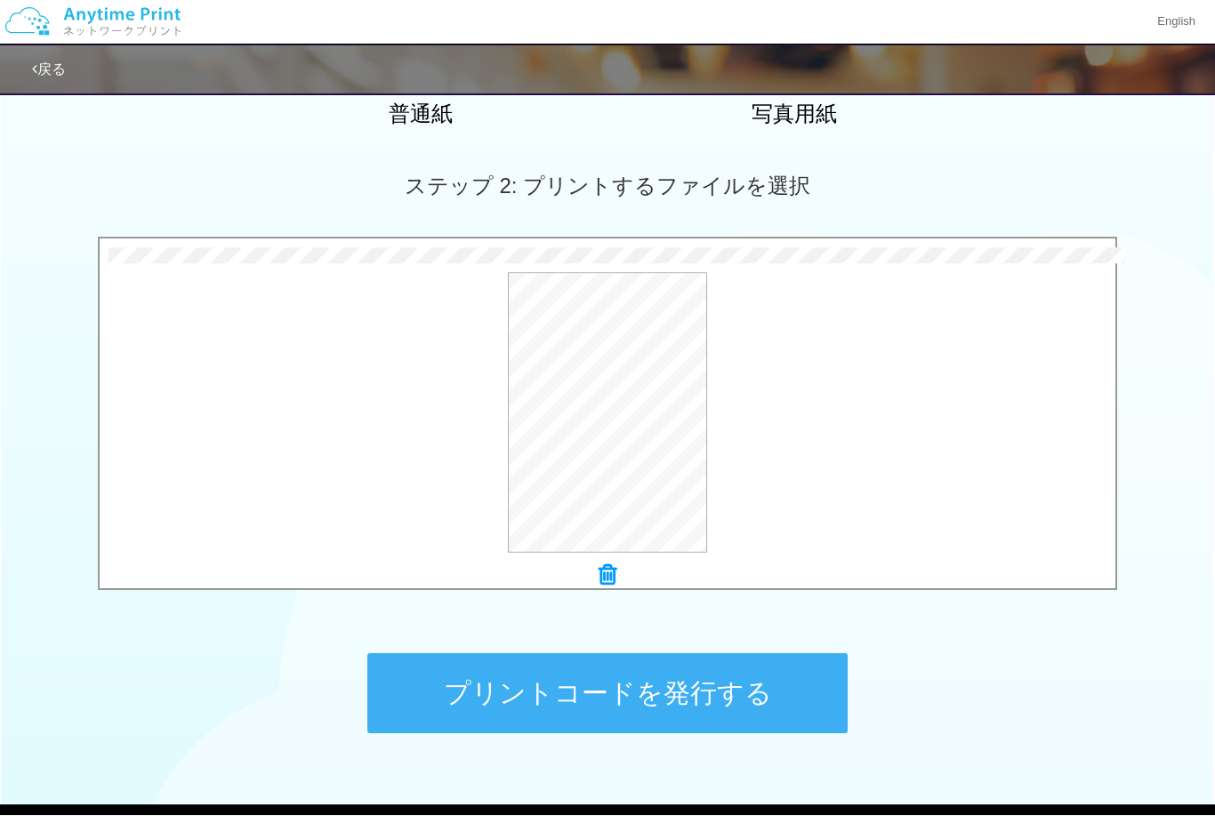
click at [744, 697] on button "プリントコードを発行する" at bounding box center [607, 694] width 480 height 80
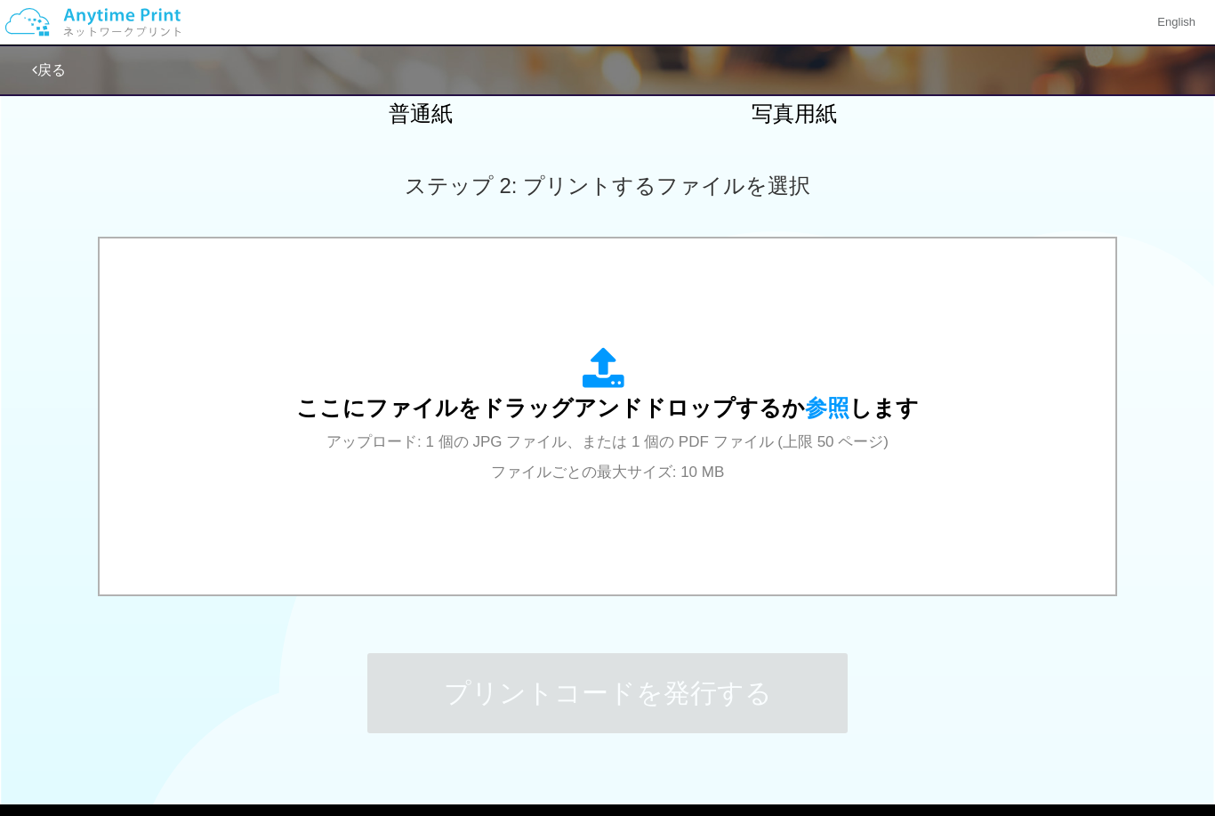
scroll to position [0, 0]
